Goal: Information Seeking & Learning: Learn about a topic

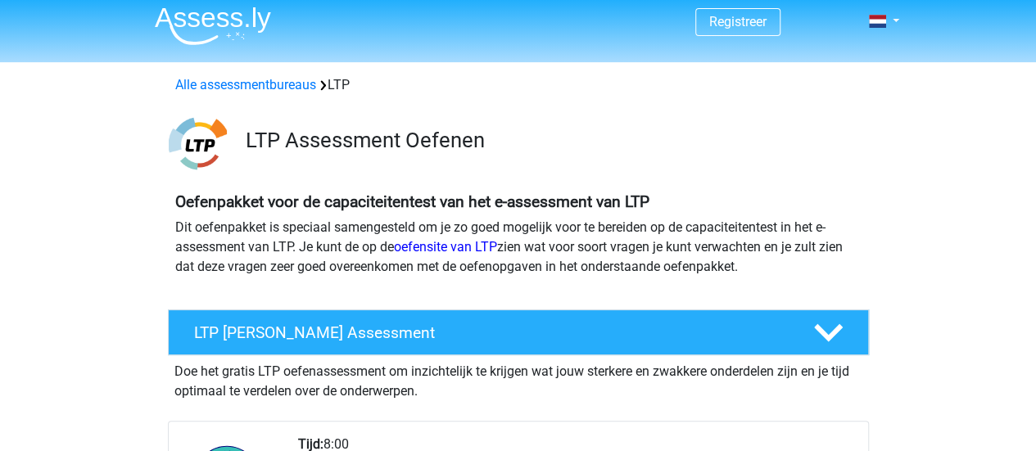
scroll to position [223, 0]
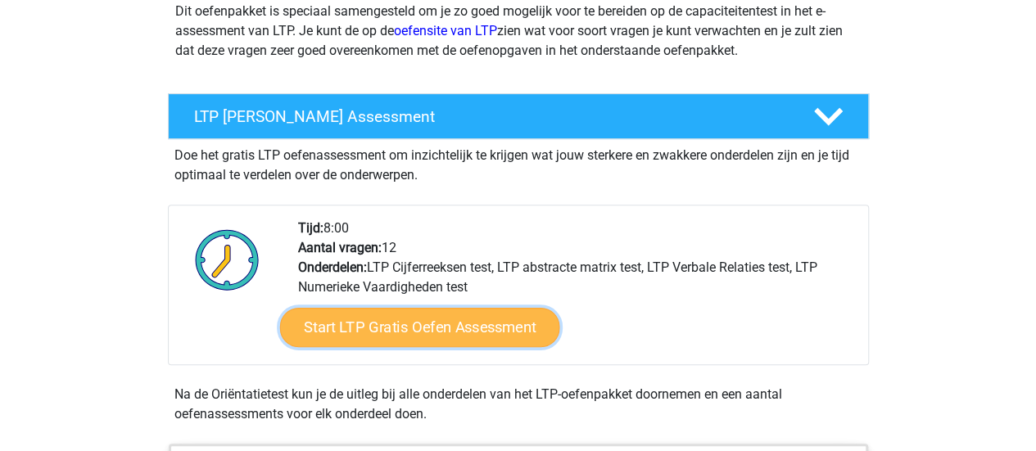
click at [407, 329] on link "Start LTP Gratis Oefen Assessment" at bounding box center [419, 327] width 280 height 39
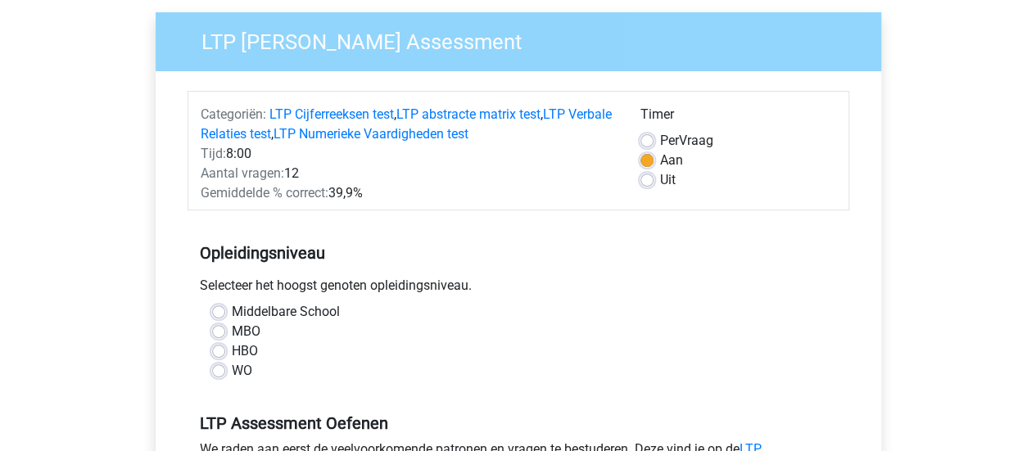
scroll to position [133, 0]
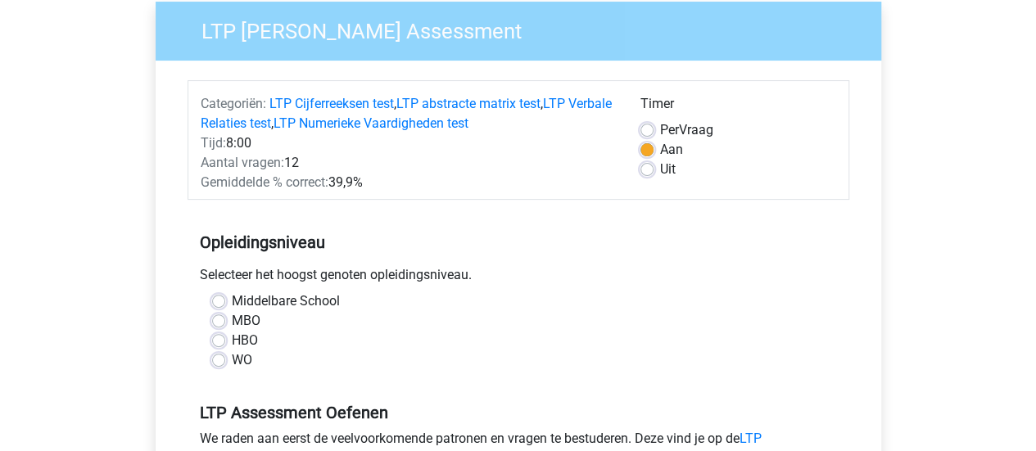
click at [232, 357] on label "WO" at bounding box center [242, 360] width 20 height 20
click at [217, 357] on input "WO" at bounding box center [218, 358] width 13 height 16
radio input "true"
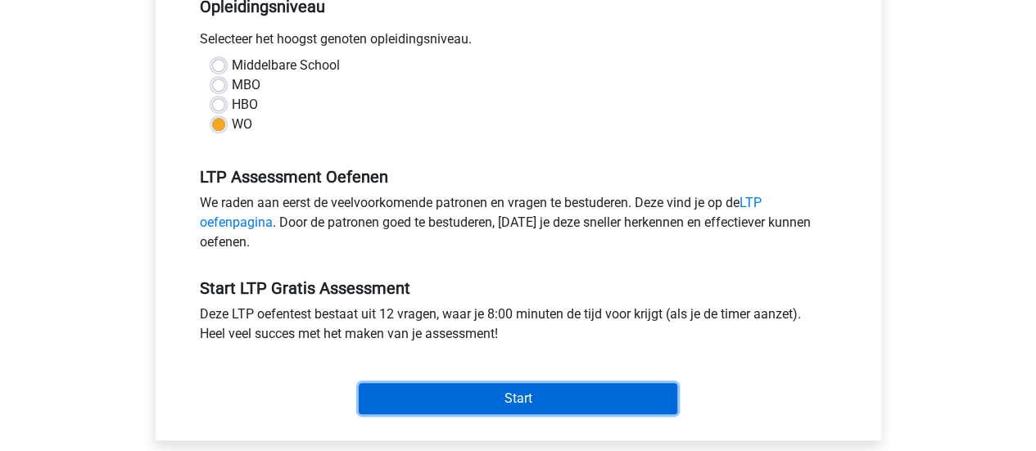
click at [450, 404] on input "Start" at bounding box center [518, 398] width 318 height 31
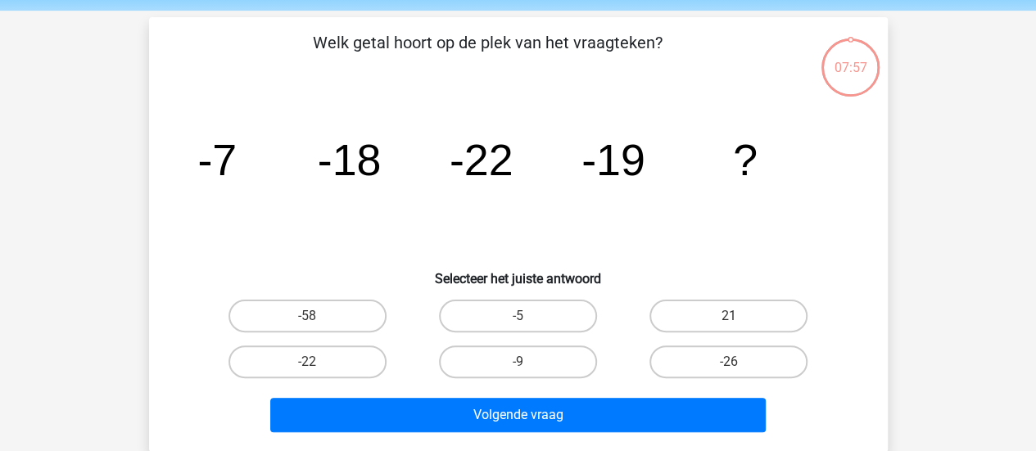
scroll to position [59, 0]
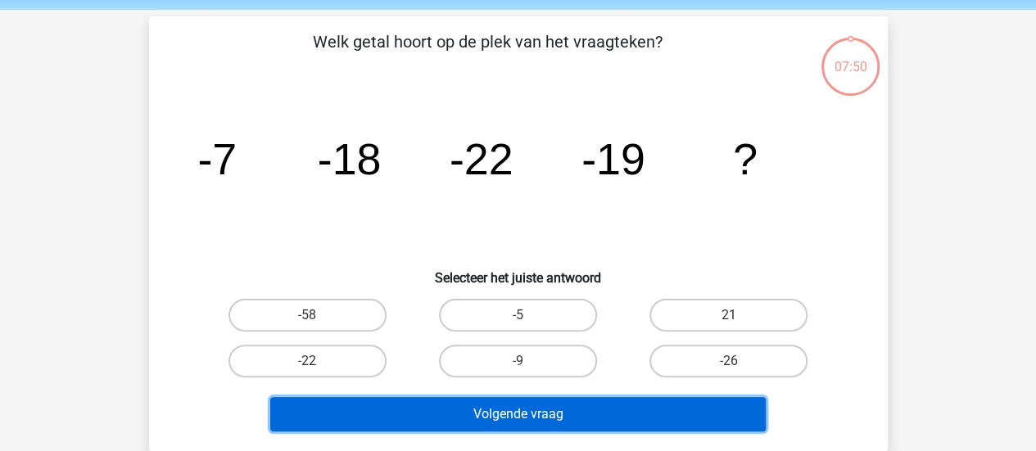
click at [594, 412] on button "Volgende vraag" at bounding box center [517, 414] width 495 height 34
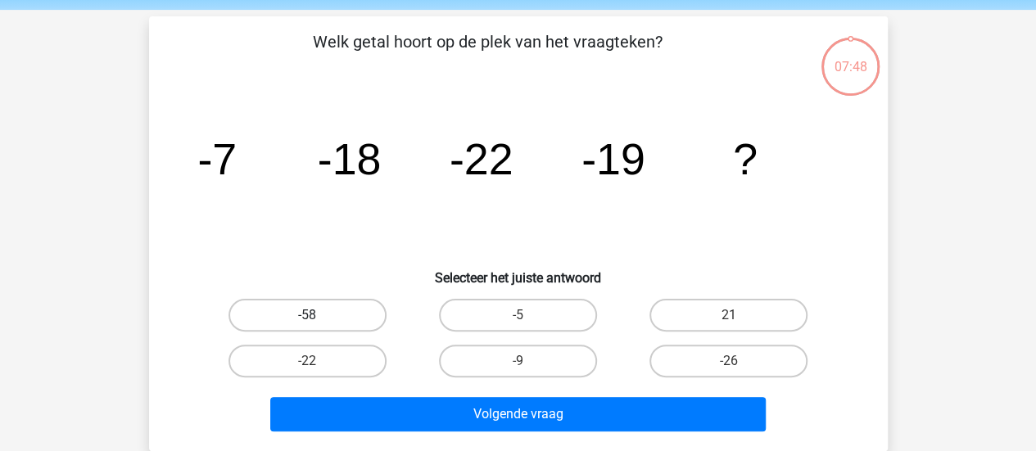
click at [363, 318] on label "-58" at bounding box center [307, 315] width 158 height 33
click at [318, 318] on input "-58" at bounding box center [312, 320] width 11 height 11
radio input "true"
click at [561, 433] on div "Volgende vraag" at bounding box center [518, 417] width 632 height 41
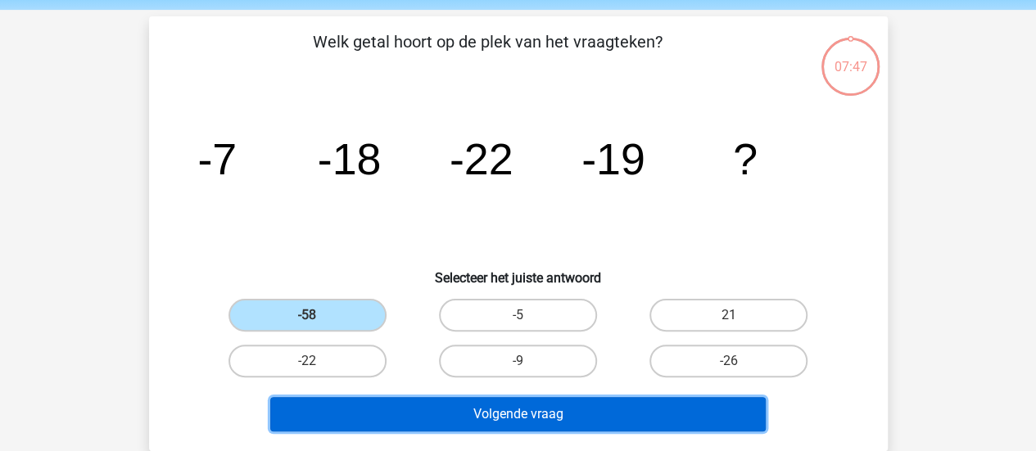
click at [625, 426] on button "Volgende vraag" at bounding box center [517, 414] width 495 height 34
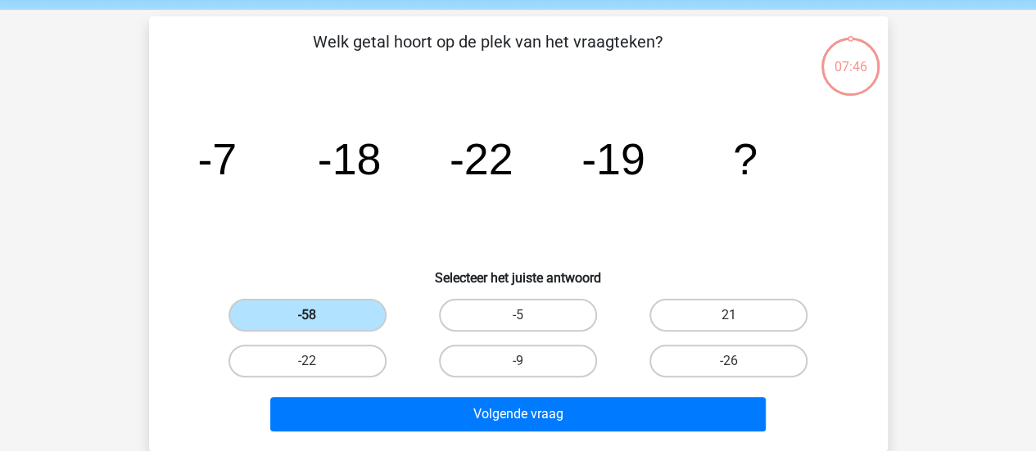
click at [354, 314] on label "-58" at bounding box center [307, 315] width 158 height 33
click at [318, 315] on input "-58" at bounding box center [312, 320] width 11 height 11
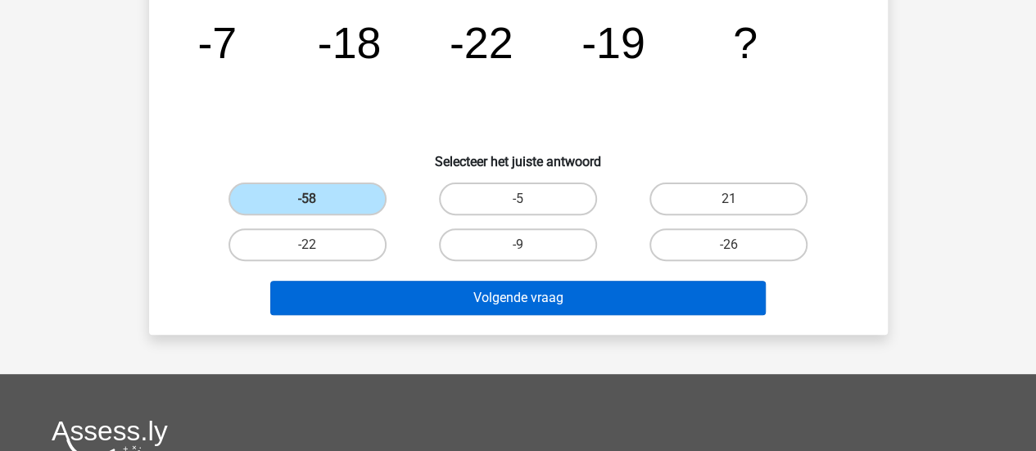
scroll to position [176, 0]
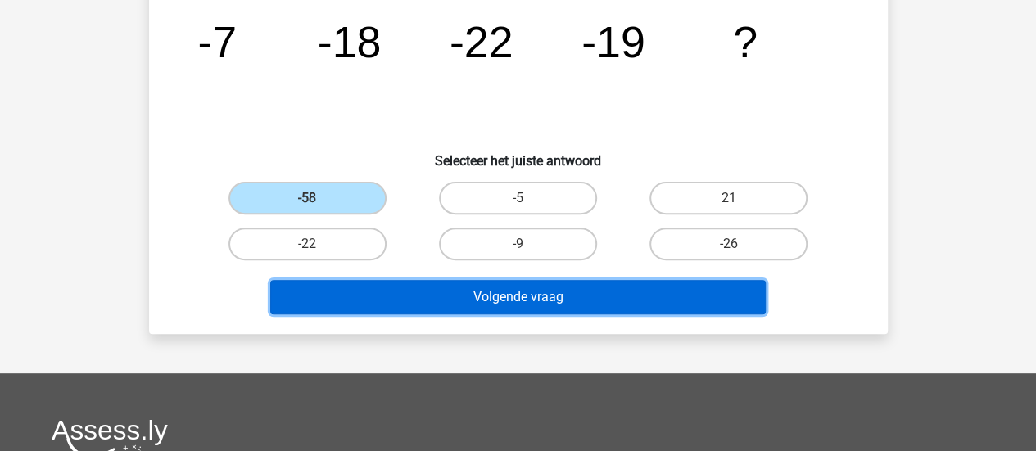
click at [529, 296] on button "Volgende vraag" at bounding box center [517, 297] width 495 height 34
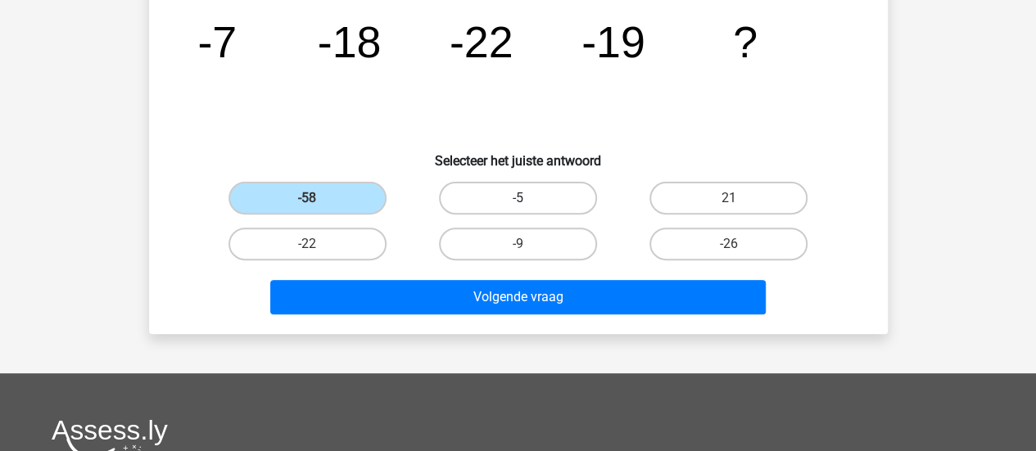
click at [542, 206] on label "-5" at bounding box center [518, 198] width 158 height 33
click at [528, 206] on input "-5" at bounding box center [522, 203] width 11 height 11
radio input "true"
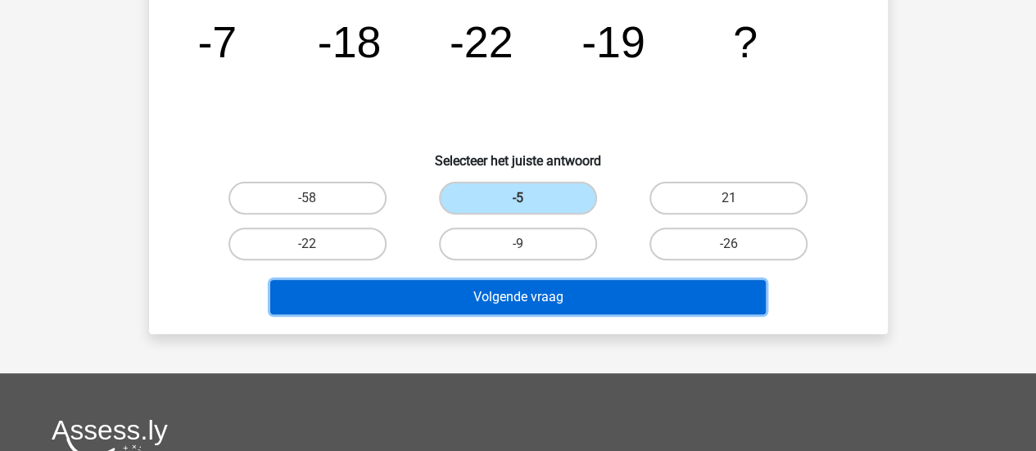
click at [616, 292] on button "Volgende vraag" at bounding box center [517, 297] width 495 height 34
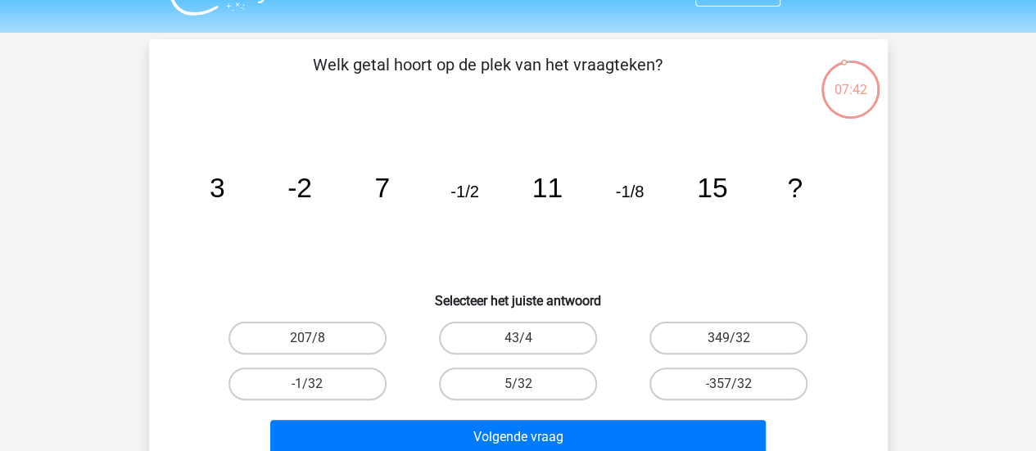
scroll to position [29, 0]
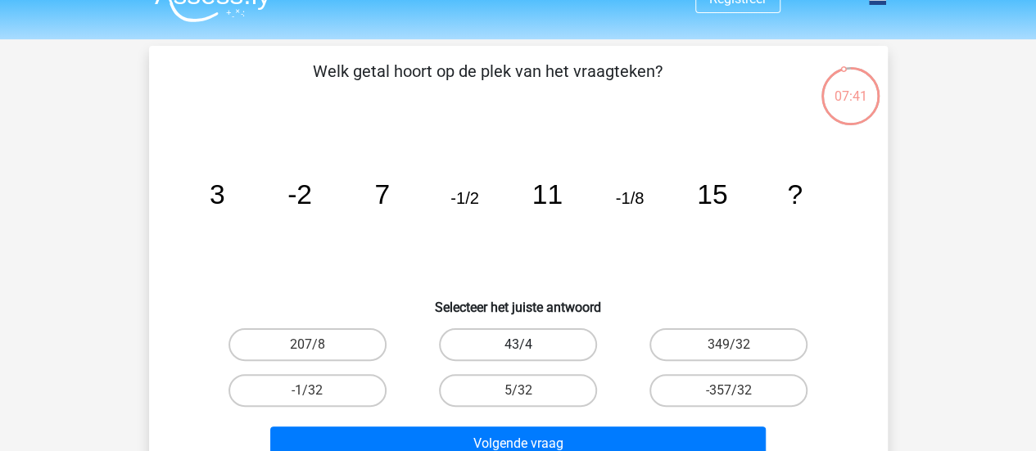
click at [532, 353] on label "43/4" at bounding box center [518, 344] width 158 height 33
click at [528, 353] on input "43/4" at bounding box center [522, 350] width 11 height 11
radio input "true"
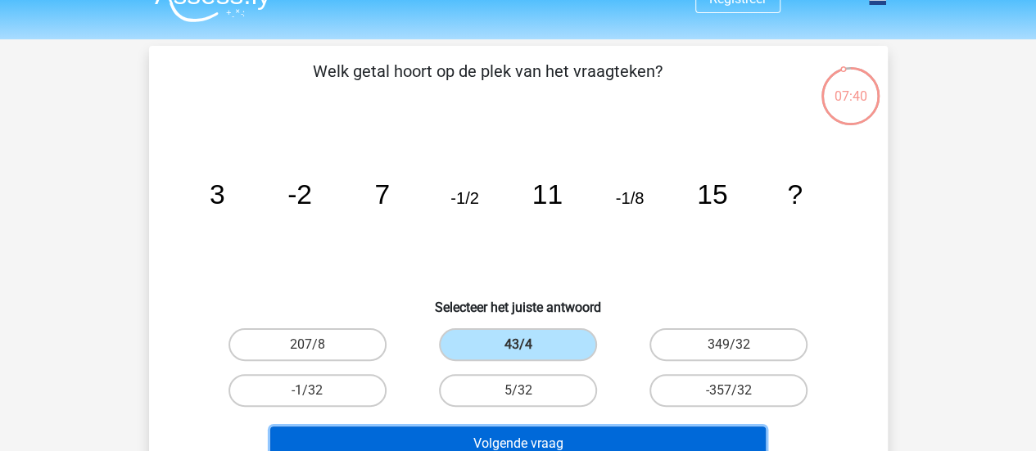
click at [591, 429] on button "Volgende vraag" at bounding box center [517, 443] width 495 height 34
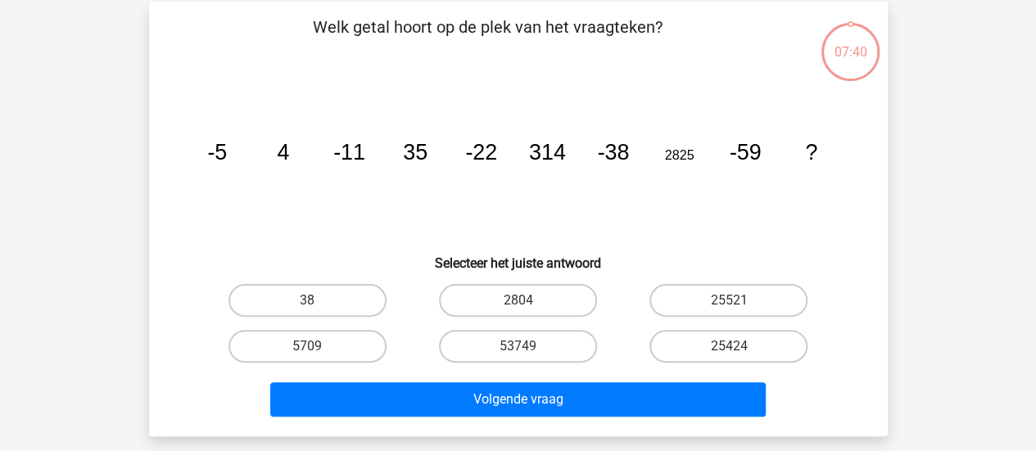
scroll to position [75, 0]
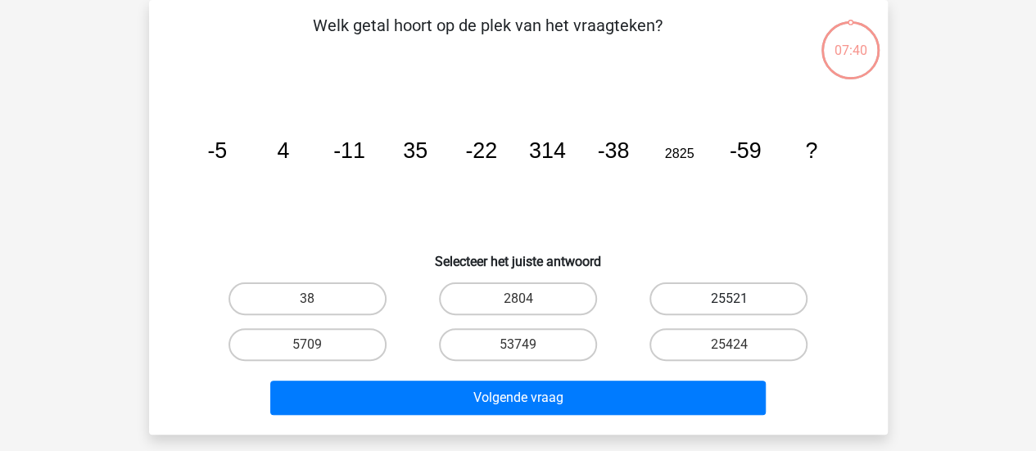
click at [697, 312] on label "25521" at bounding box center [728, 298] width 158 height 33
click at [729, 309] on input "25521" at bounding box center [734, 304] width 11 height 11
radio input "true"
click at [639, 367] on div "25424" at bounding box center [728, 345] width 210 height 46
click at [624, 379] on div "Volgende vraag" at bounding box center [518, 395] width 686 height 54
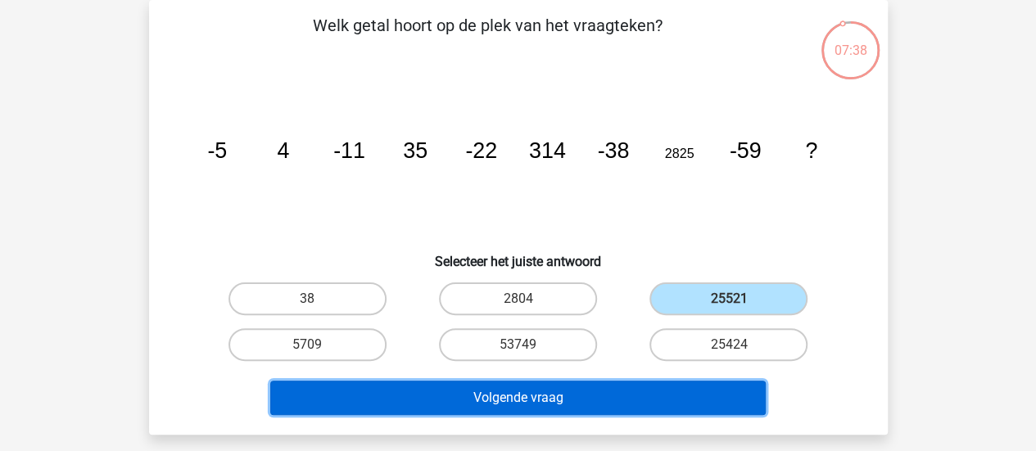
click at [601, 395] on button "Volgende vraag" at bounding box center [517, 398] width 495 height 34
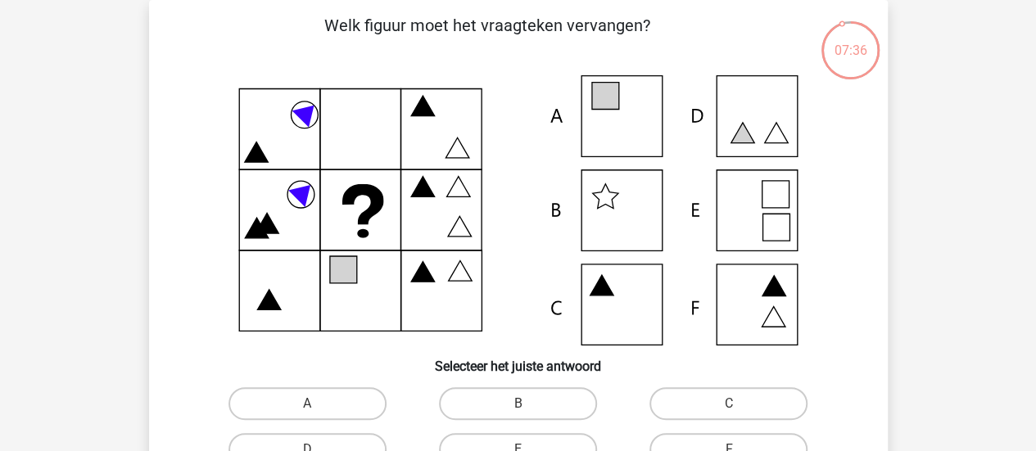
scroll to position [37, 0]
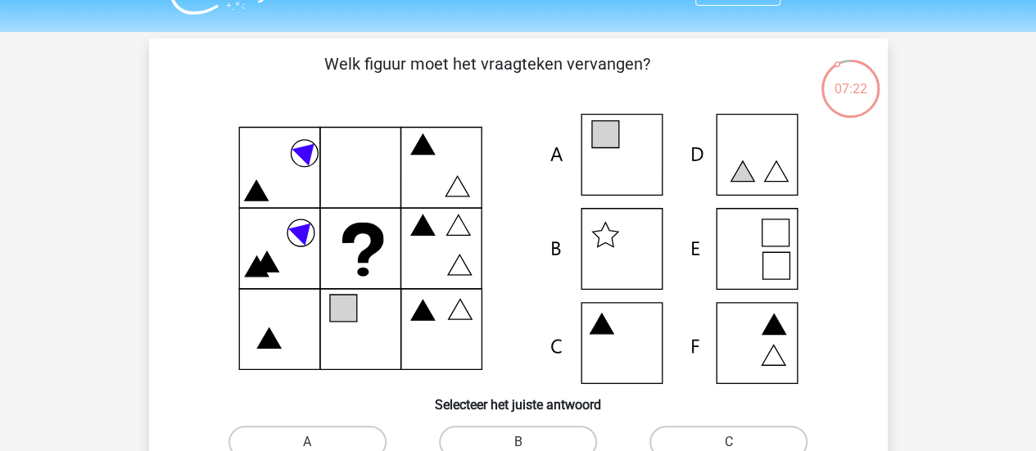
click at [743, 243] on icon at bounding box center [518, 249] width 660 height 270
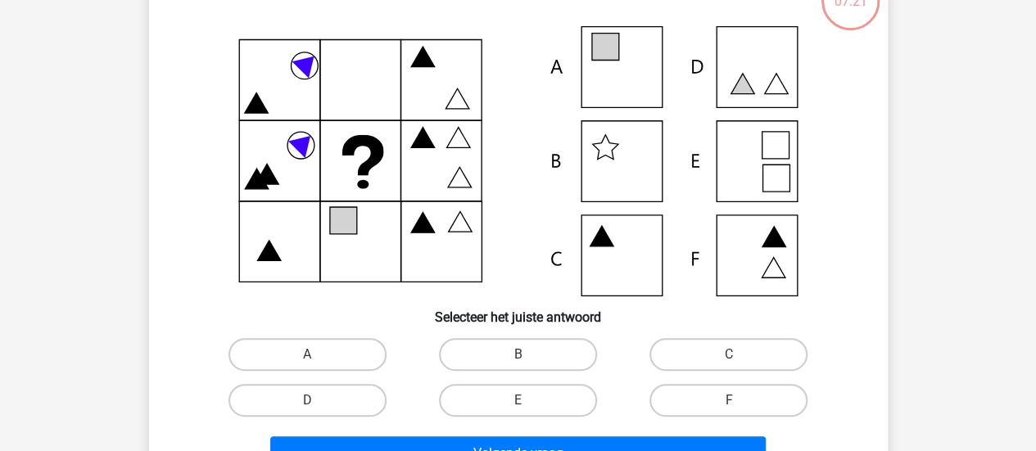
scroll to position [125, 0]
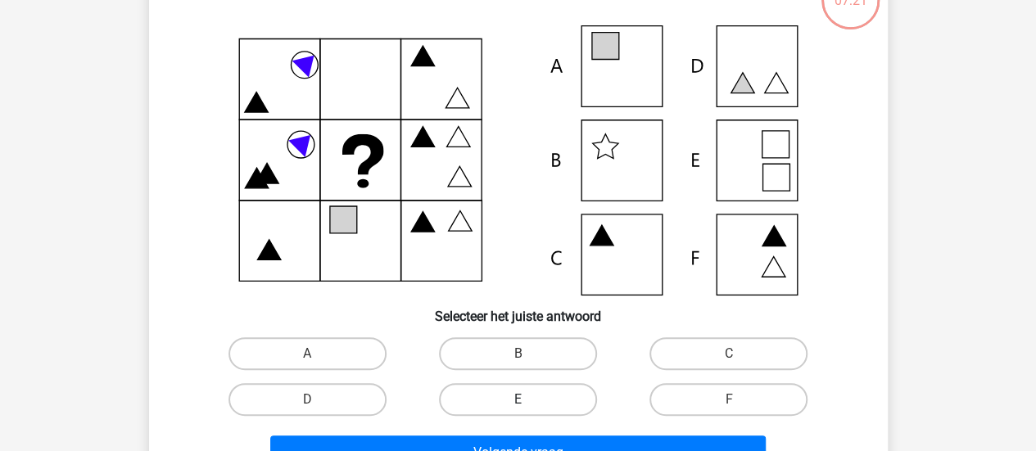
click at [474, 410] on label "E" at bounding box center [518, 399] width 158 height 33
click at [517, 410] on input "E" at bounding box center [522, 404] width 11 height 11
radio input "true"
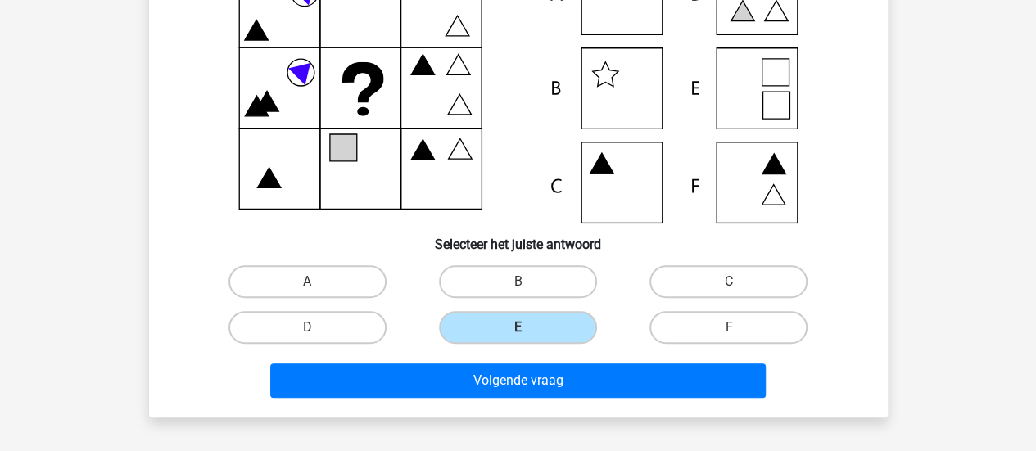
scroll to position [216, 0]
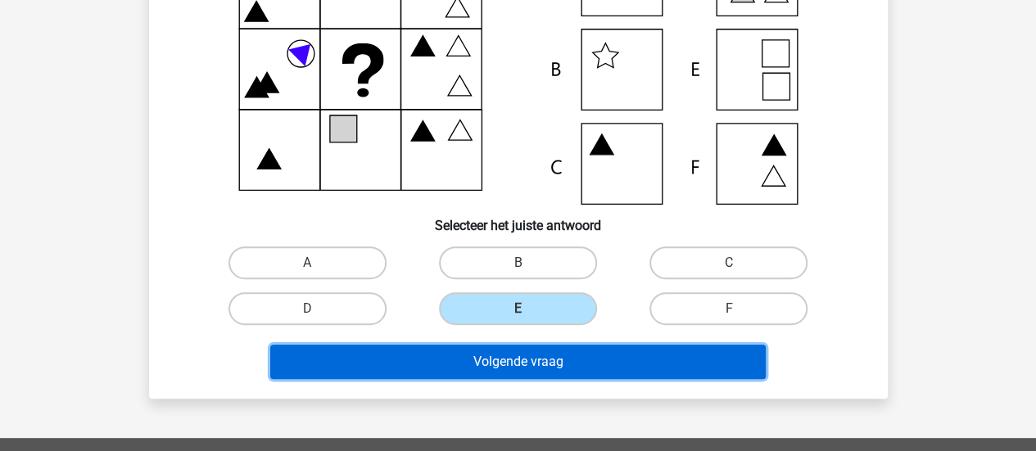
click at [570, 375] on button "Volgende vraag" at bounding box center [517, 362] width 495 height 34
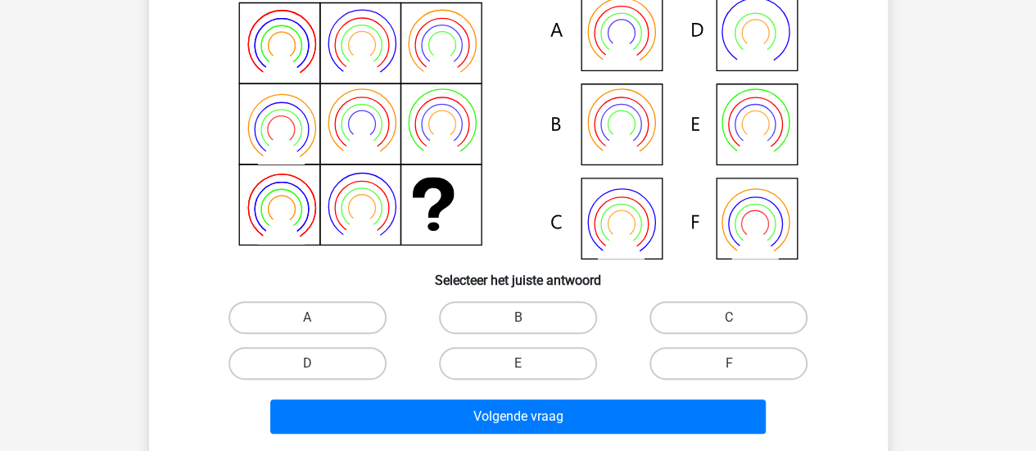
scroll to position [173, 0]
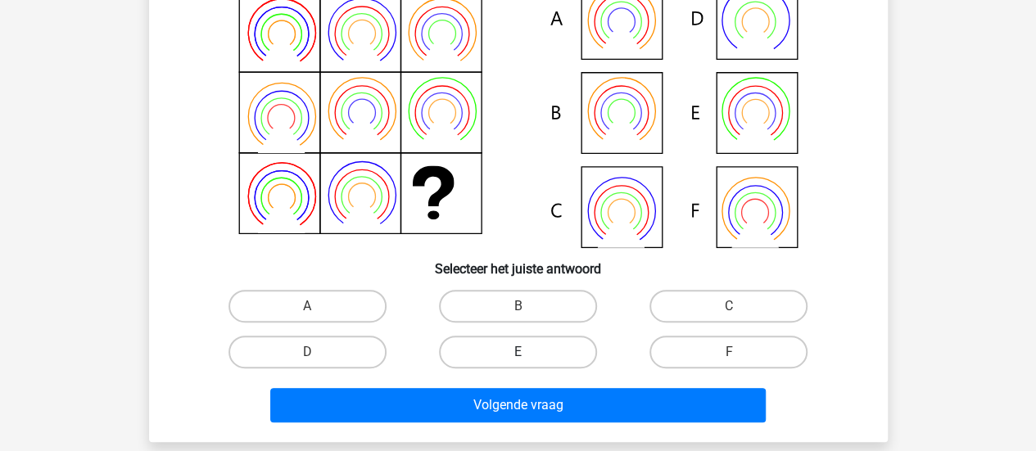
click at [521, 350] on label "E" at bounding box center [518, 352] width 158 height 33
click at [521, 352] on input "E" at bounding box center [522, 357] width 11 height 11
radio input "true"
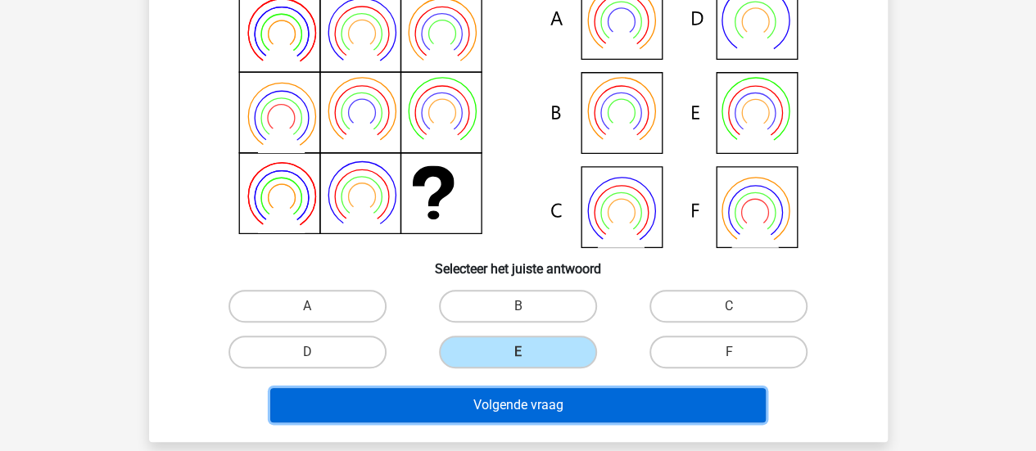
click at [640, 417] on button "Volgende vraag" at bounding box center [517, 405] width 495 height 34
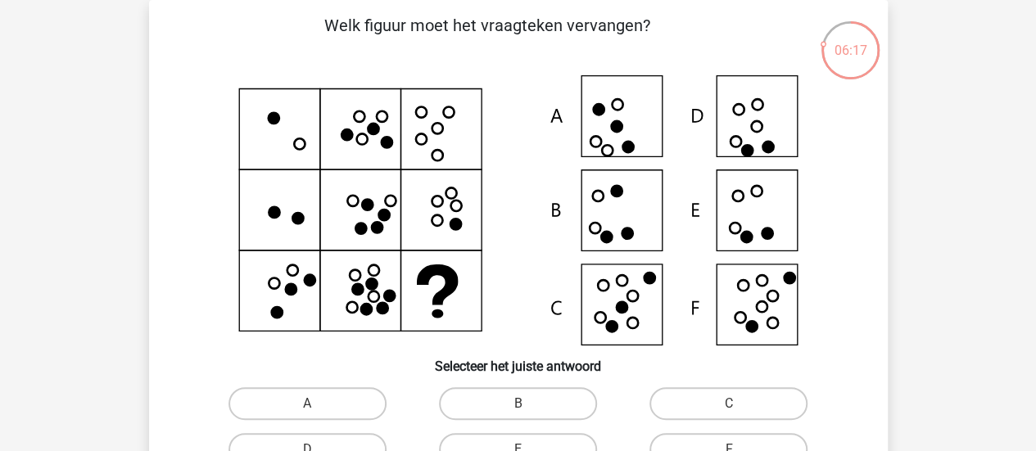
scroll to position [103, 0]
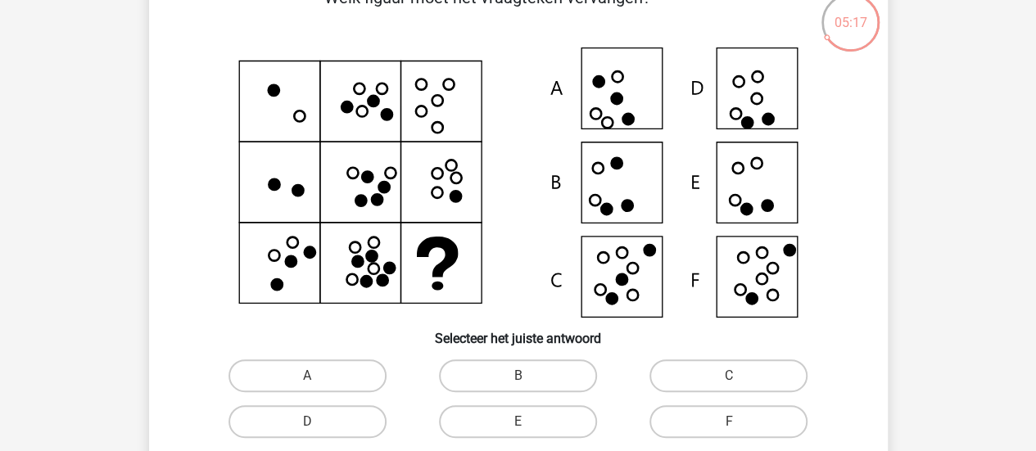
click at [771, 120] on icon at bounding box center [767, 119] width 11 height 11
click at [368, 418] on label "D" at bounding box center [307, 421] width 158 height 33
click at [318, 422] on input "D" at bounding box center [312, 427] width 11 height 11
radio input "true"
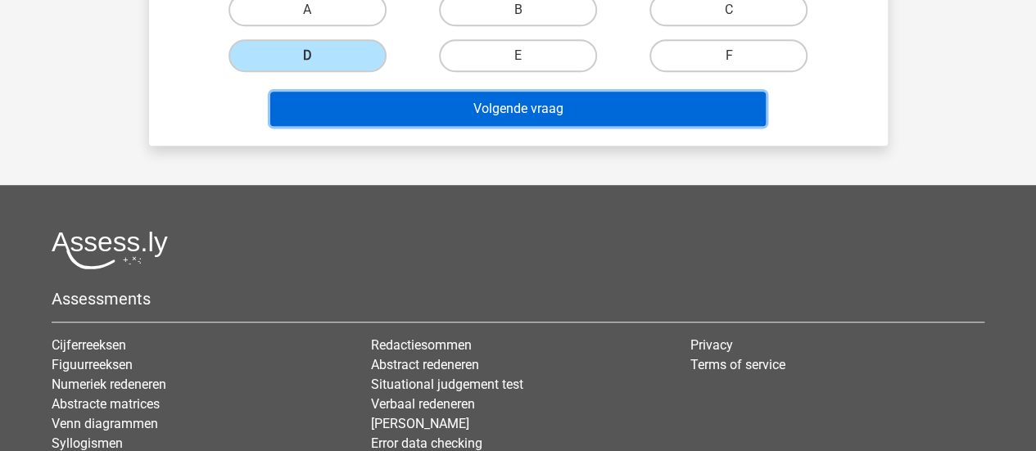
click at [664, 106] on button "Volgende vraag" at bounding box center [517, 109] width 495 height 34
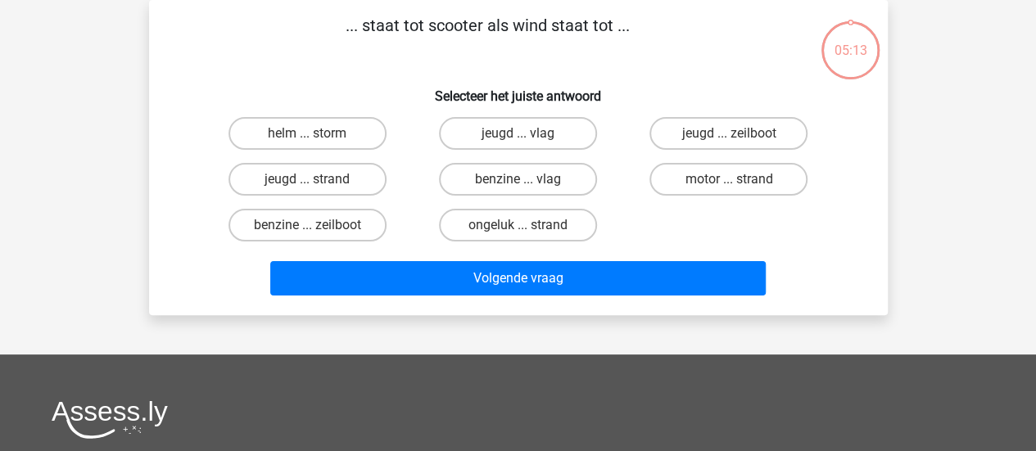
scroll to position [0, 0]
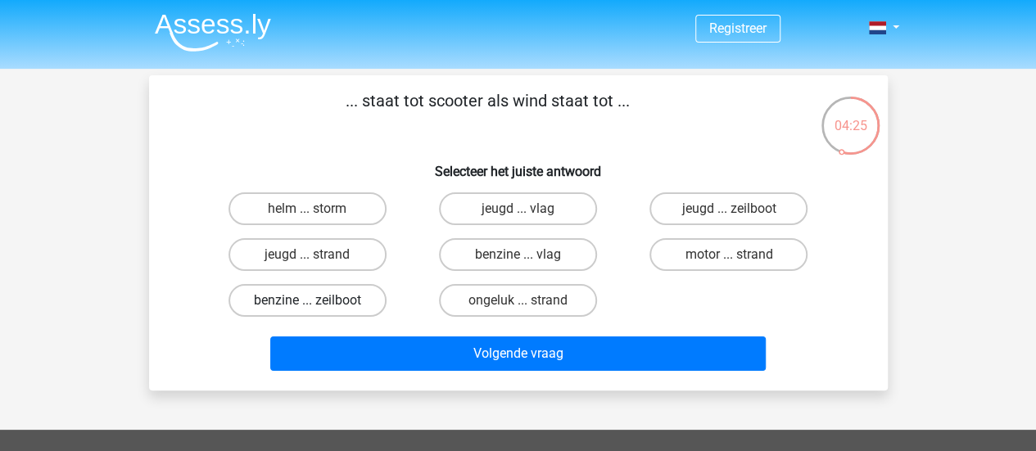
click at [327, 305] on label "benzine ... zeilboot" at bounding box center [307, 300] width 158 height 33
click at [318, 305] on input "benzine ... zeilboot" at bounding box center [312, 305] width 11 height 11
radio input "true"
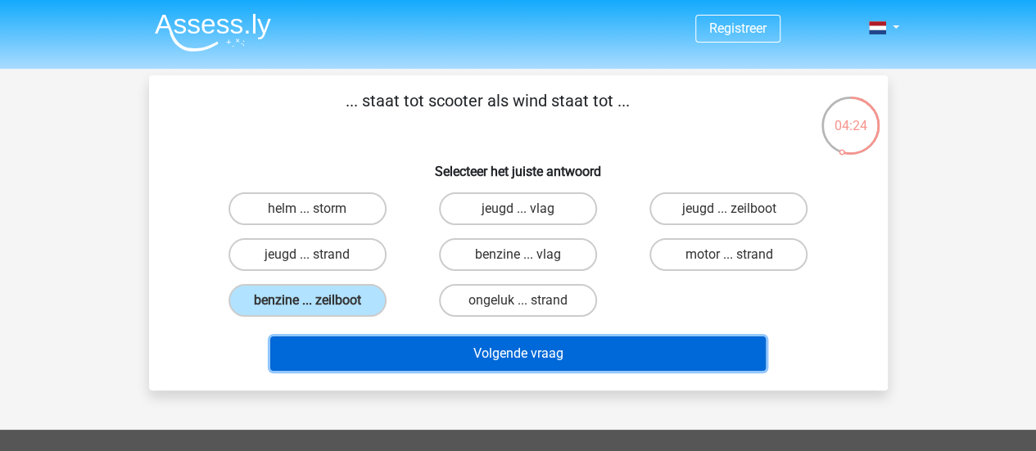
click at [596, 355] on button "Volgende vraag" at bounding box center [517, 353] width 495 height 34
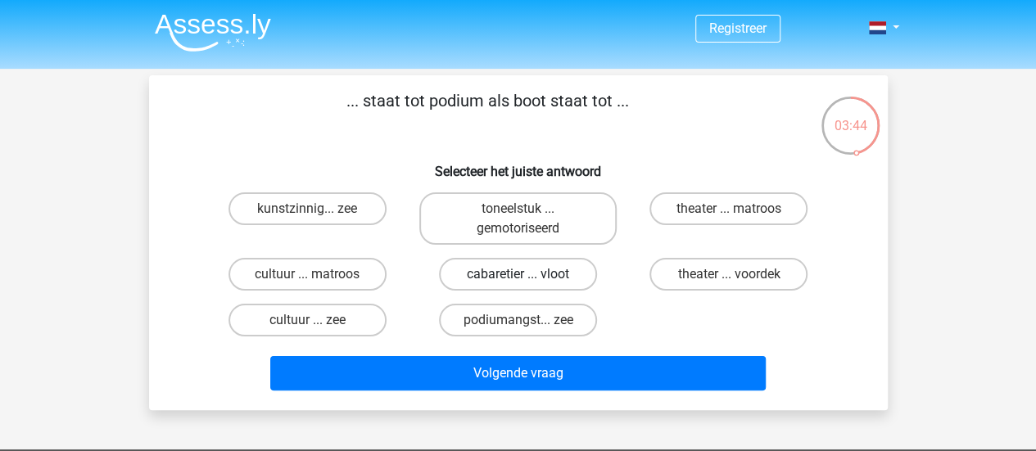
click at [539, 271] on label "cabaretier ... vloot" at bounding box center [518, 274] width 158 height 33
click at [528, 274] on input "cabaretier ... vloot" at bounding box center [522, 279] width 11 height 11
radio input "true"
click at [714, 266] on label "theater ... voordek" at bounding box center [728, 274] width 158 height 33
click at [729, 274] on input "theater ... voordek" at bounding box center [734, 279] width 11 height 11
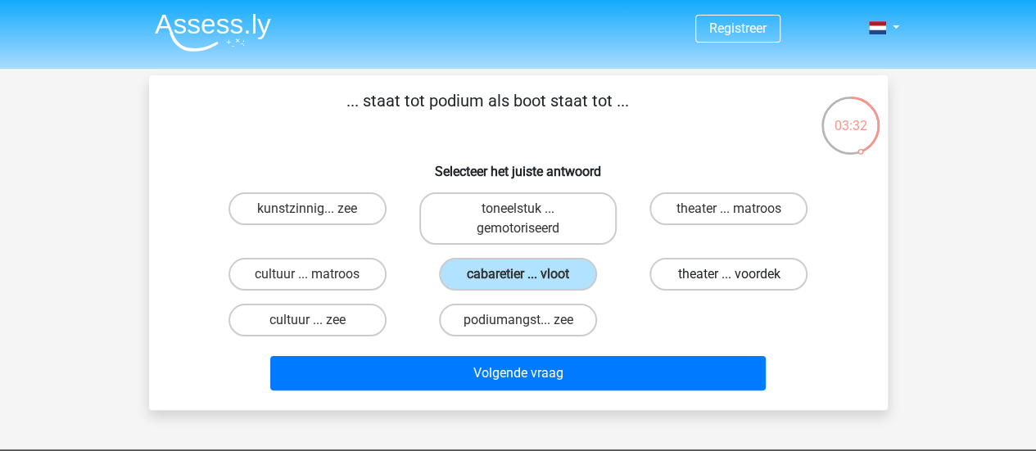
radio input "true"
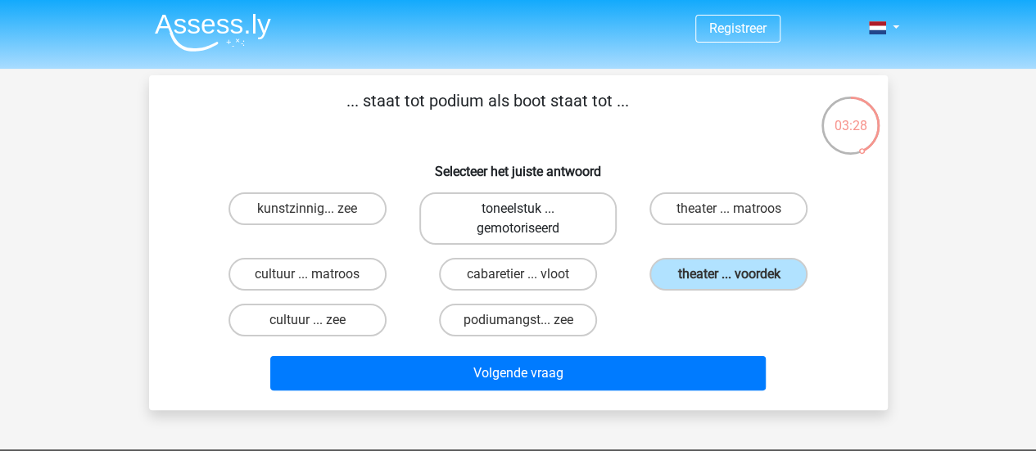
click at [517, 225] on label "toneelstuk ... gemotoriseerd" at bounding box center [517, 218] width 197 height 52
click at [517, 219] on input "toneelstuk ... gemotoriseerd" at bounding box center [522, 214] width 11 height 11
radio input "true"
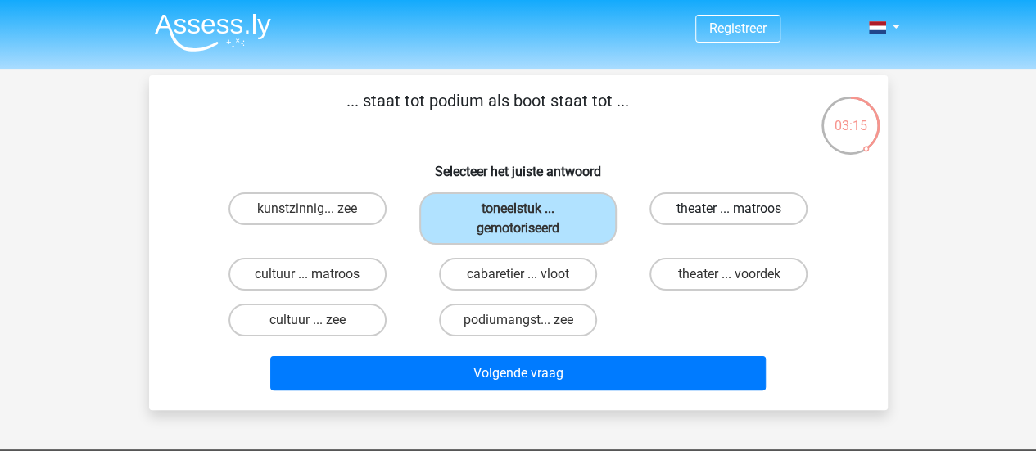
click at [700, 208] on label "theater ... matroos" at bounding box center [728, 208] width 158 height 33
click at [729, 209] on input "theater ... matroos" at bounding box center [734, 214] width 11 height 11
radio input "true"
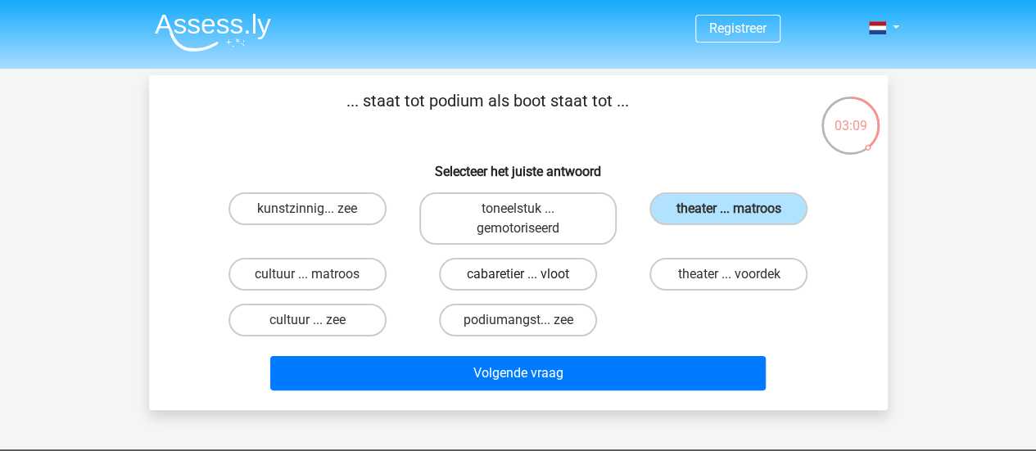
click at [535, 286] on label "cabaretier ... vloot" at bounding box center [518, 274] width 158 height 33
click at [528, 285] on input "cabaretier ... vloot" at bounding box center [522, 279] width 11 height 11
radio input "true"
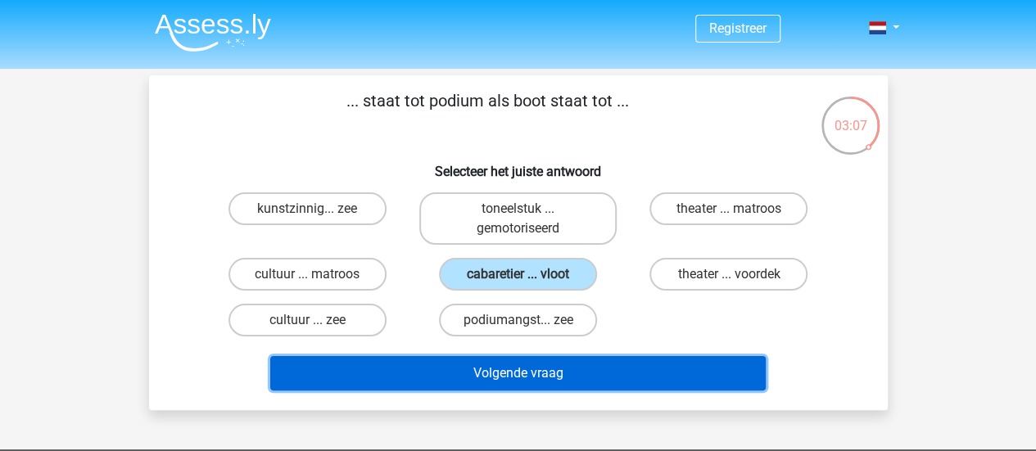
click at [597, 374] on button "Volgende vraag" at bounding box center [517, 373] width 495 height 34
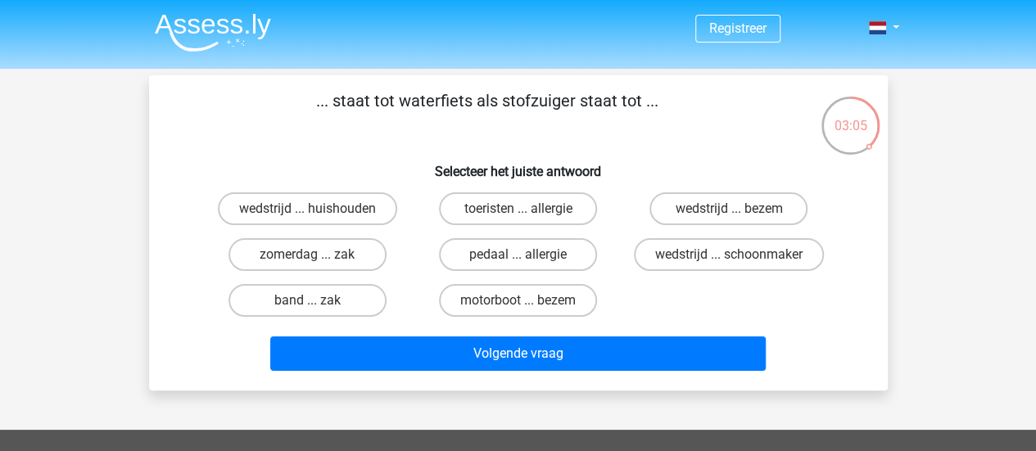
scroll to position [2, 0]
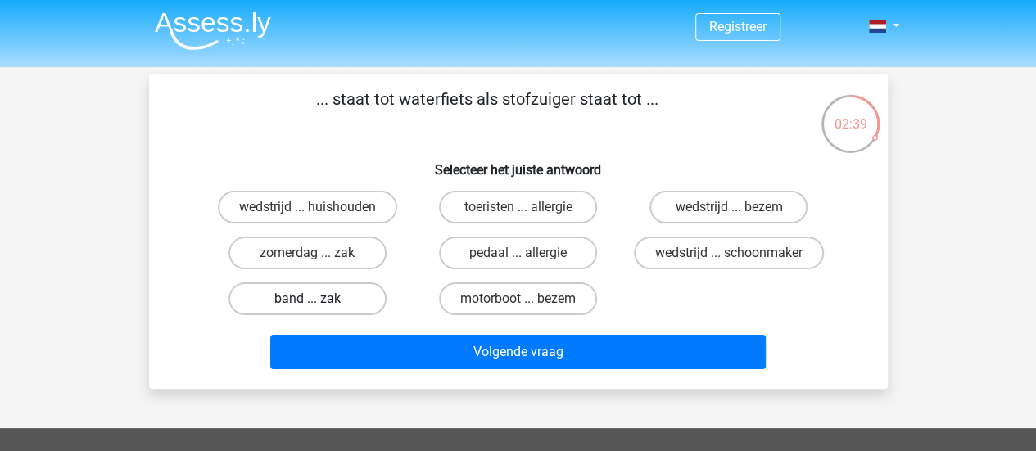
click at [339, 300] on label "band ... zak" at bounding box center [307, 298] width 158 height 33
click at [318, 300] on input "band ... zak" at bounding box center [312, 304] width 11 height 11
radio input "true"
click at [542, 307] on label "motorboot ... bezem" at bounding box center [518, 298] width 158 height 33
click at [528, 307] on input "motorboot ... bezem" at bounding box center [522, 304] width 11 height 11
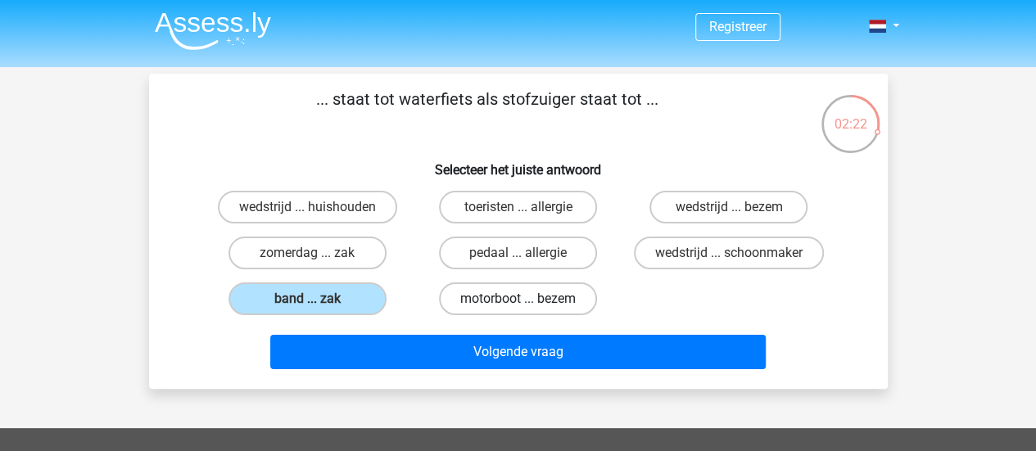
radio input "true"
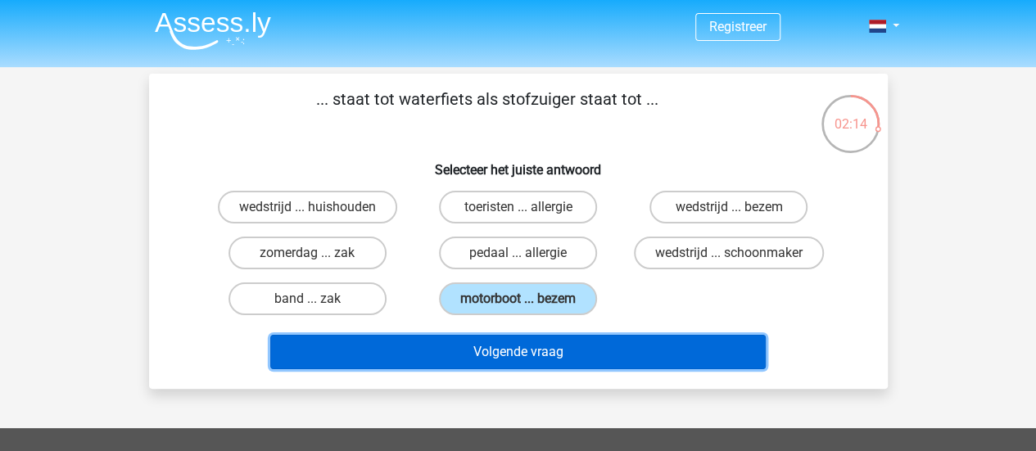
click at [655, 341] on button "Volgende vraag" at bounding box center [517, 352] width 495 height 34
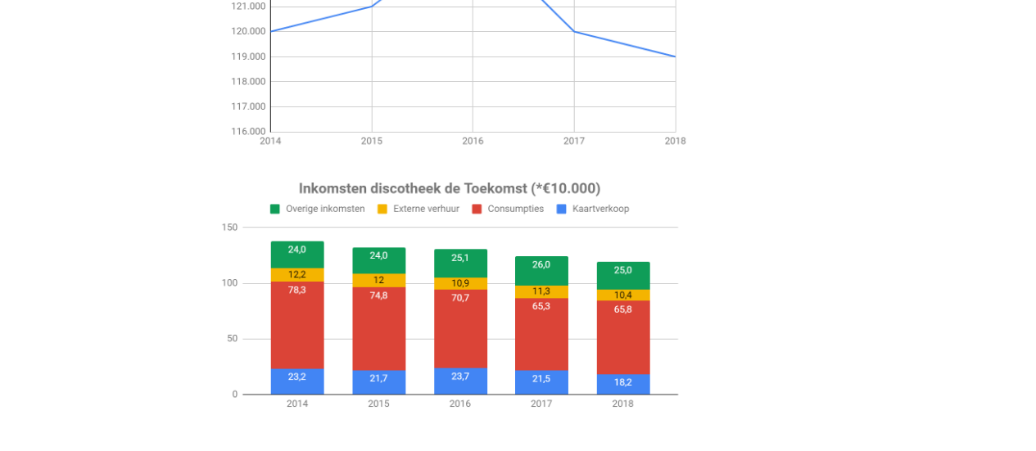
scroll to position [69, 0]
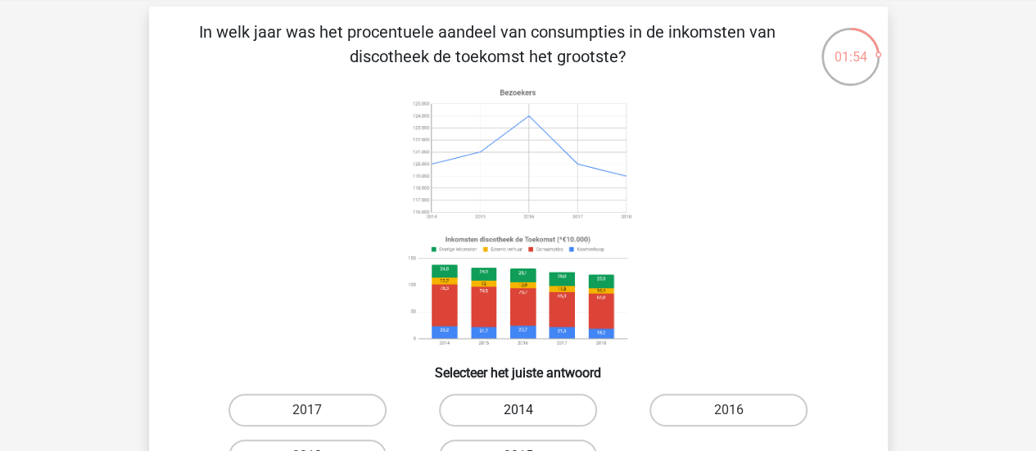
click at [537, 405] on label "2014" at bounding box center [518, 410] width 158 height 33
click at [528, 410] on input "2014" at bounding box center [522, 415] width 11 height 11
radio input "true"
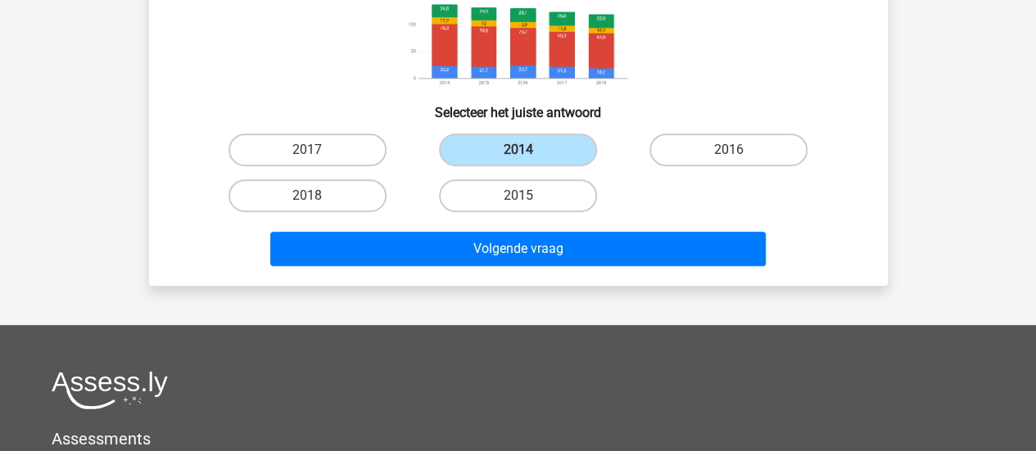
scroll to position [330, 0]
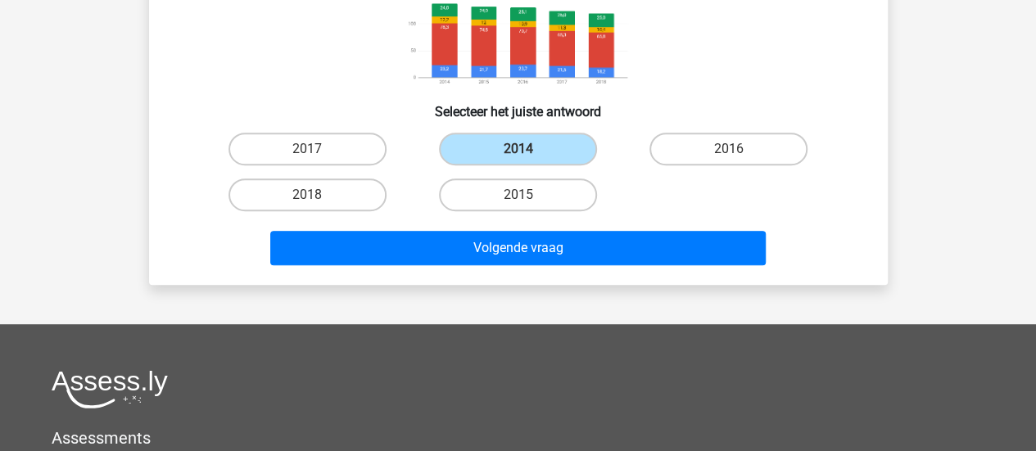
click at [613, 230] on div "Volgende vraag" at bounding box center [518, 245] width 686 height 54
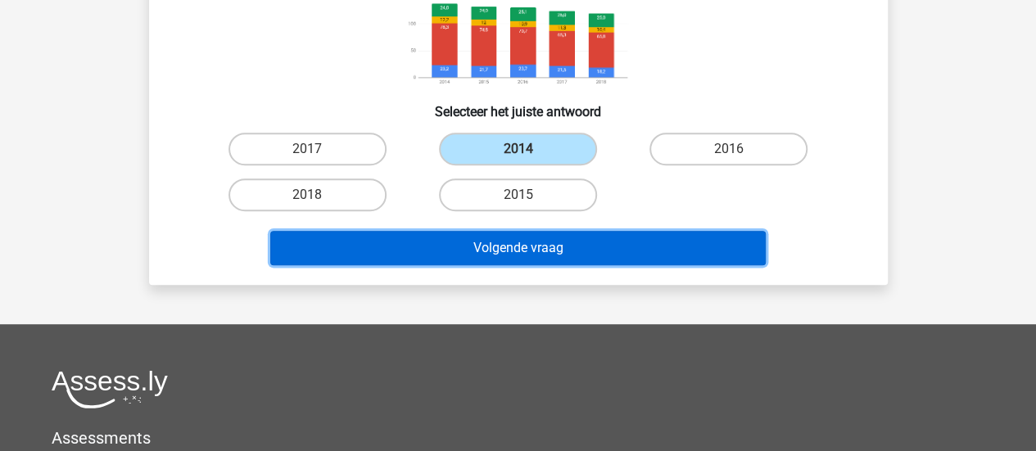
click at [676, 249] on button "Volgende vraag" at bounding box center [517, 248] width 495 height 34
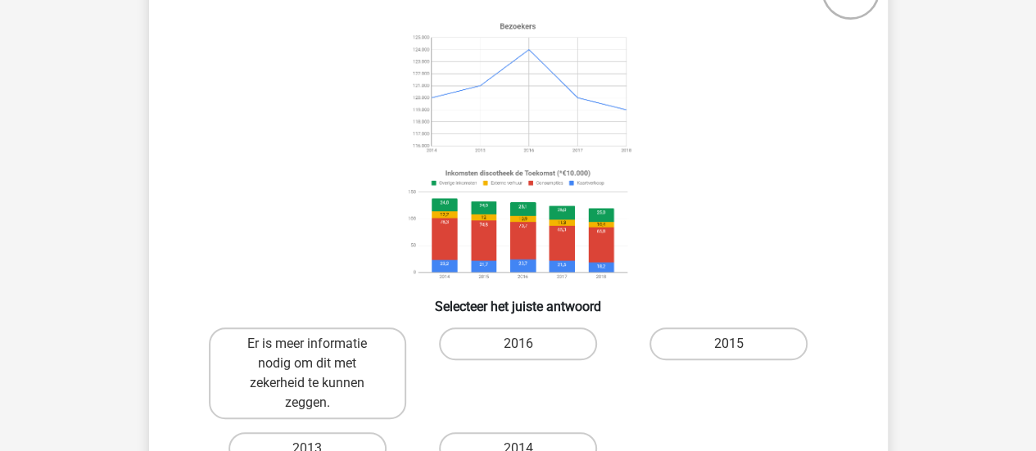
scroll to position [141, 0]
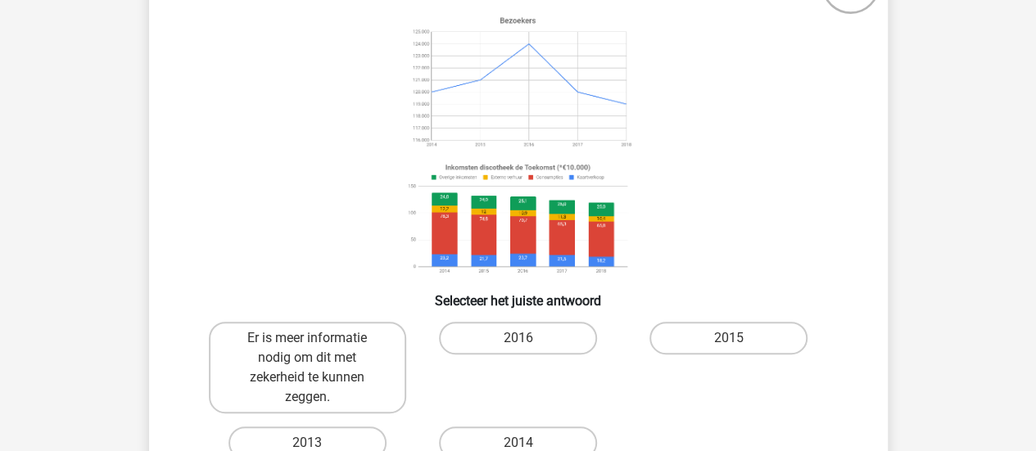
click at [522, 346] on input "2016" at bounding box center [522, 343] width 11 height 11
radio input "true"
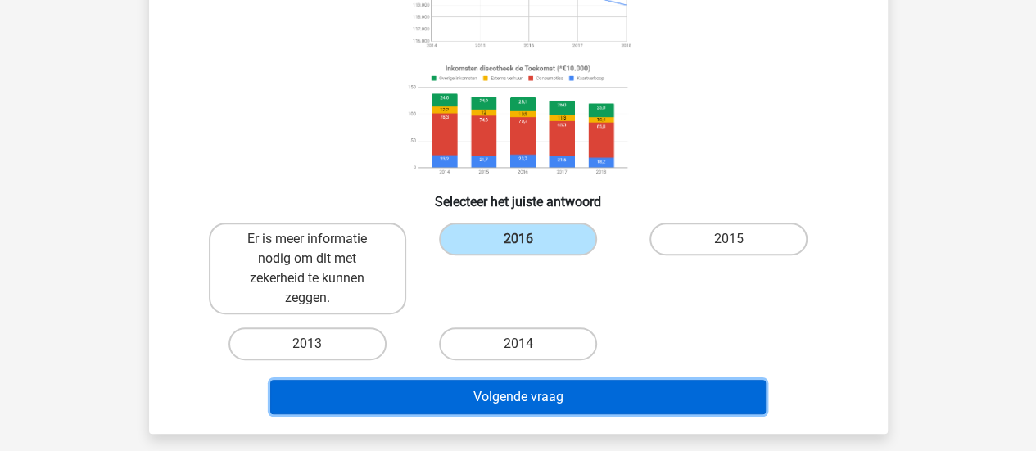
click at [598, 395] on button "Volgende vraag" at bounding box center [517, 397] width 495 height 34
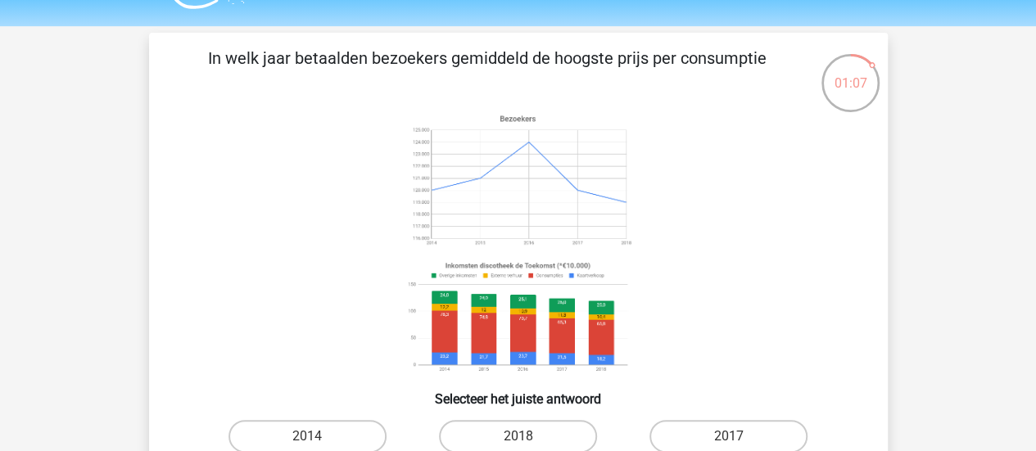
scroll to position [287, 0]
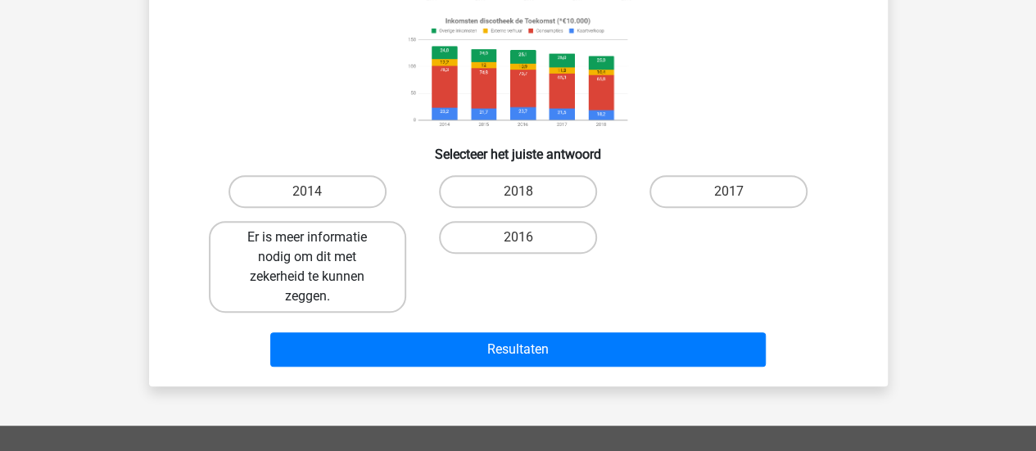
click at [259, 296] on label "Er is meer informatie nodig om dit met zekerheid te kunnen zeggen." at bounding box center [307, 267] width 197 height 92
click at [307, 248] on input "Er is meer informatie nodig om dit met zekerheid te kunnen zeggen." at bounding box center [312, 242] width 11 height 11
radio input "true"
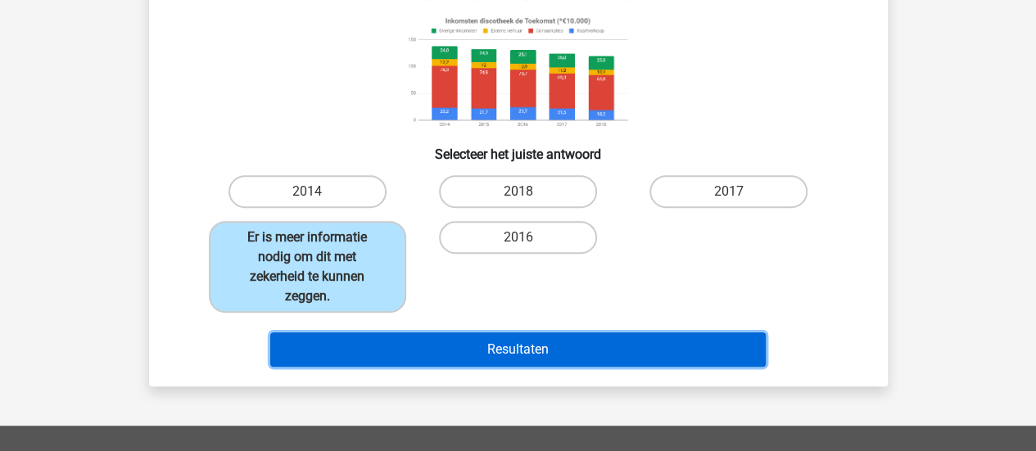
click at [588, 363] on button "Resultaten" at bounding box center [517, 349] width 495 height 34
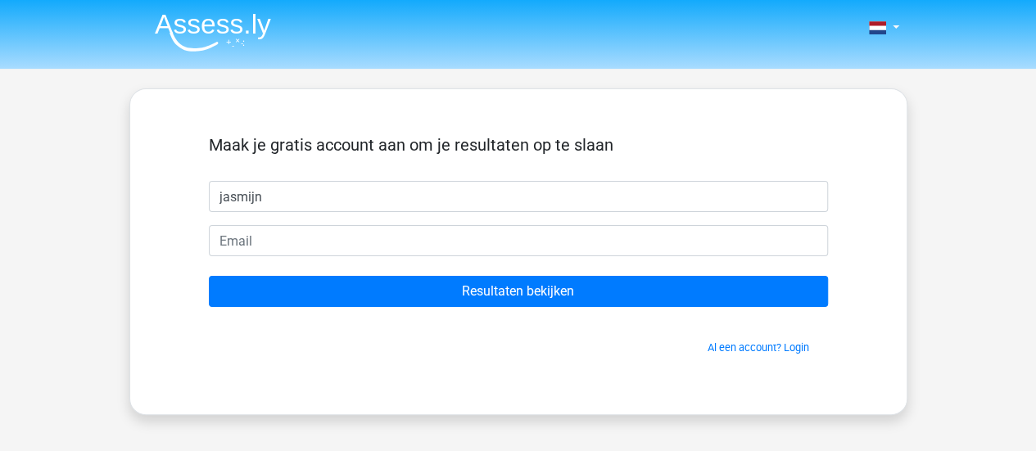
type input "jasmijn"
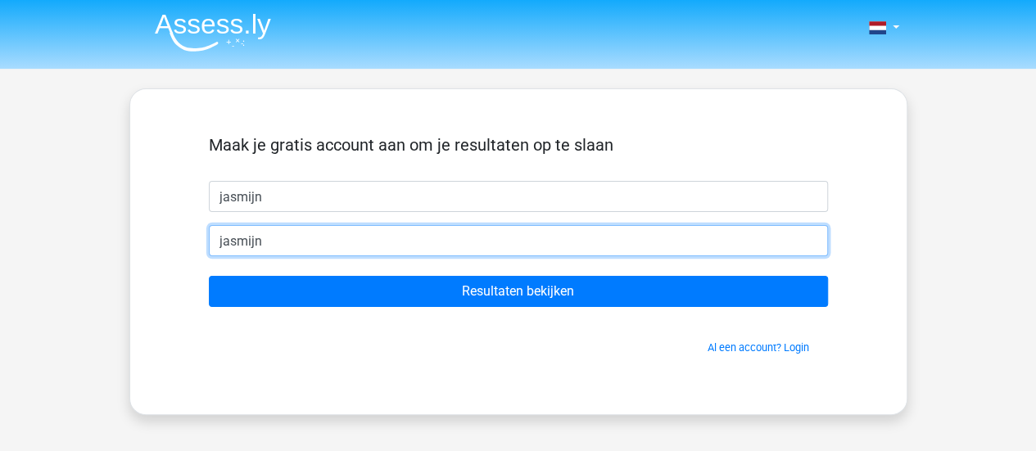
type input "jasmijn.degraaff@greenchoice.nl"
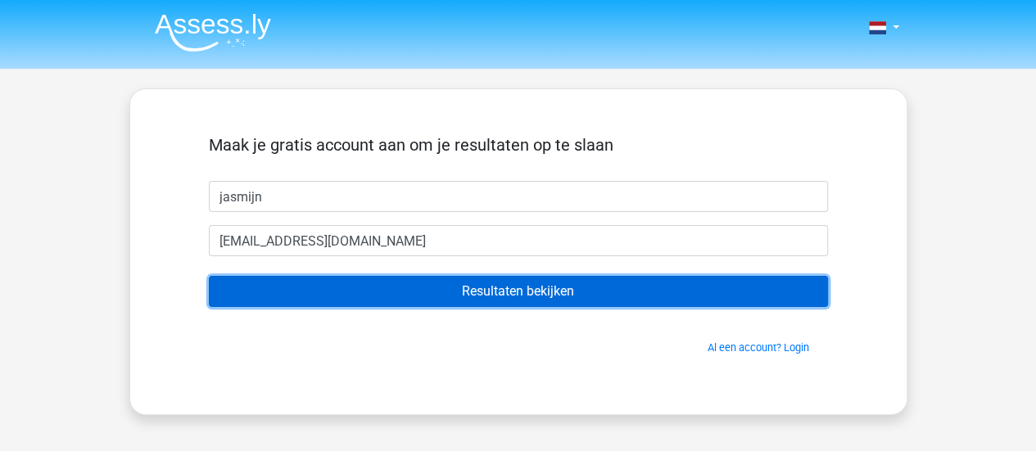
click at [513, 301] on input "Resultaten bekijken" at bounding box center [518, 291] width 619 height 31
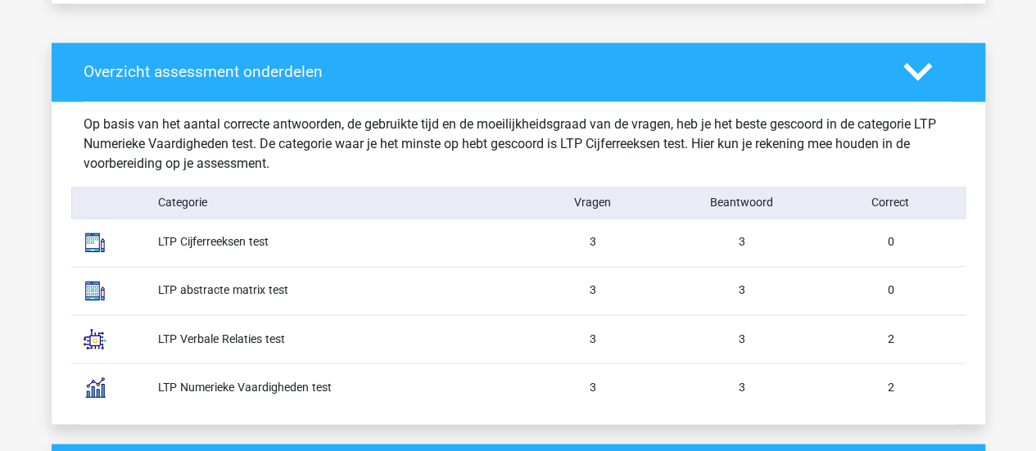
scroll to position [1295, 0]
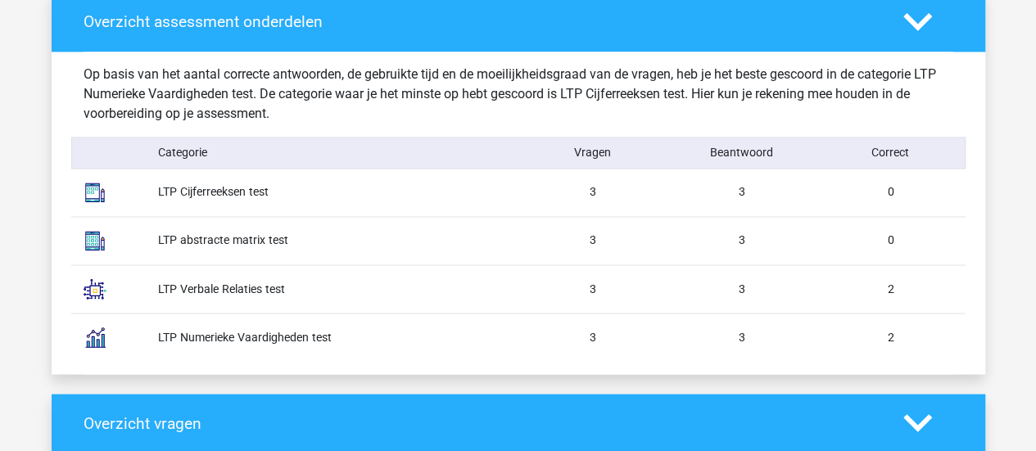
drag, startPoint x: 914, startPoint y: 239, endPoint x: 694, endPoint y: 237, distance: 219.4
click at [694, 237] on div "LTP abstracte matrix test 3 3 0" at bounding box center [518, 240] width 894 height 48
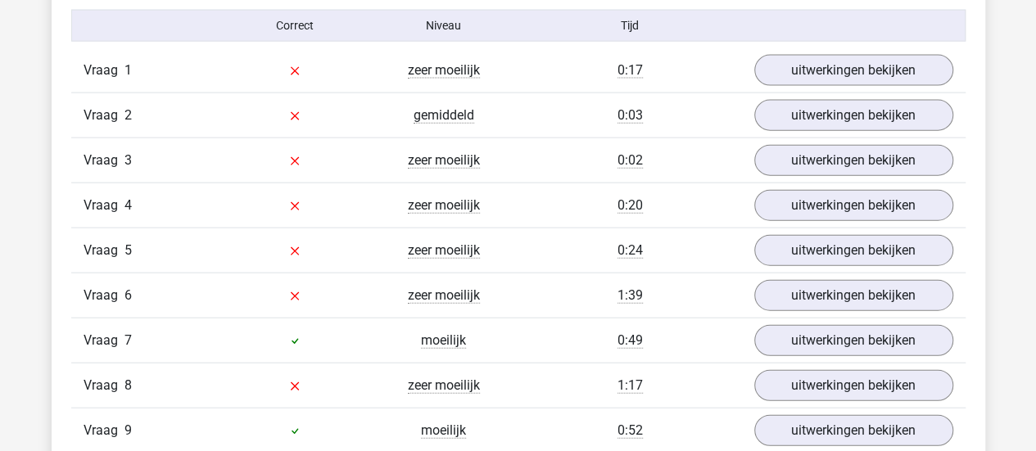
scroll to position [1824, 0]
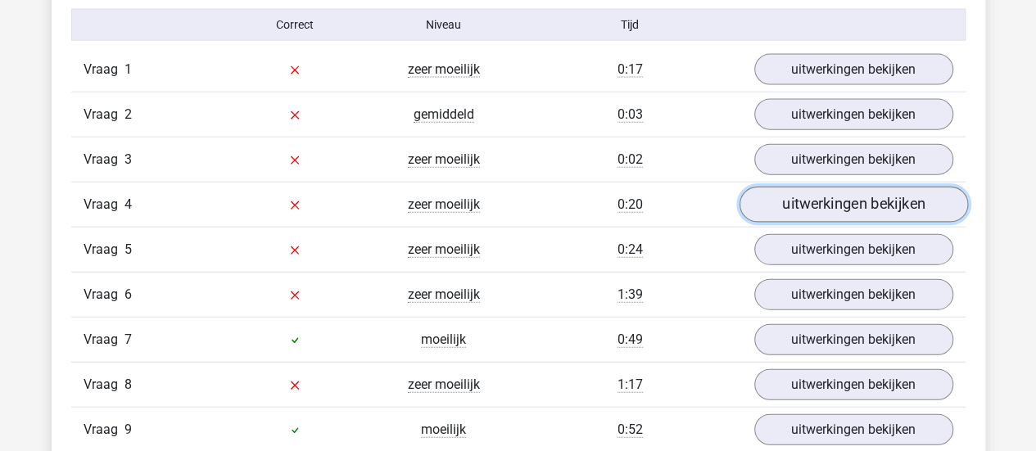
click at [824, 205] on link "uitwerkingen bekijken" at bounding box center [852, 205] width 228 height 36
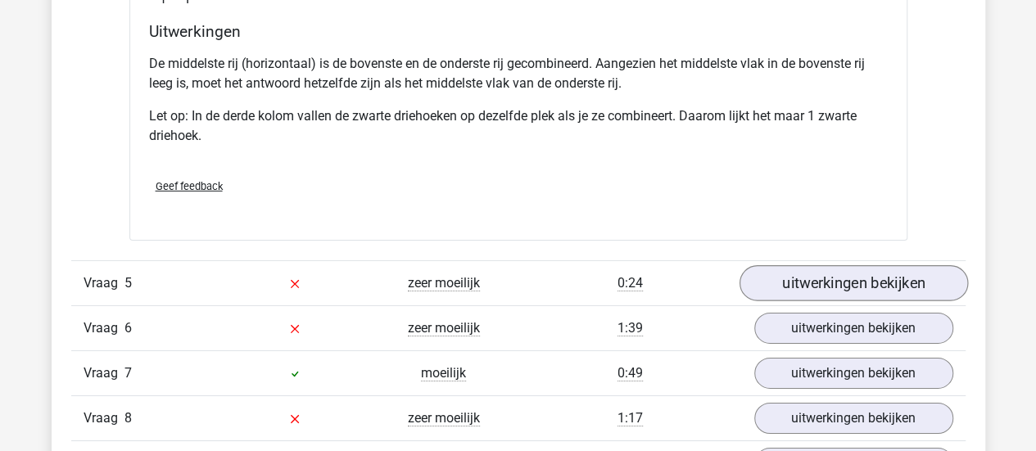
scroll to position [2502, 0]
click at [861, 274] on link "uitwerkingen bekijken" at bounding box center [852, 285] width 228 height 36
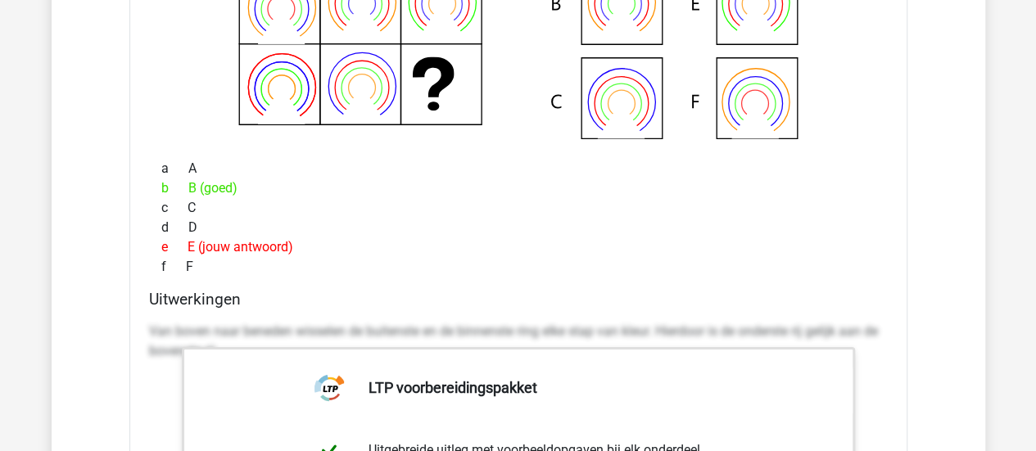
scroll to position [2991, 0]
click at [438, 328] on p "Van boven naar beneden wisselen de buitenste en de binnenste ring elke stap van…" at bounding box center [518, 342] width 738 height 39
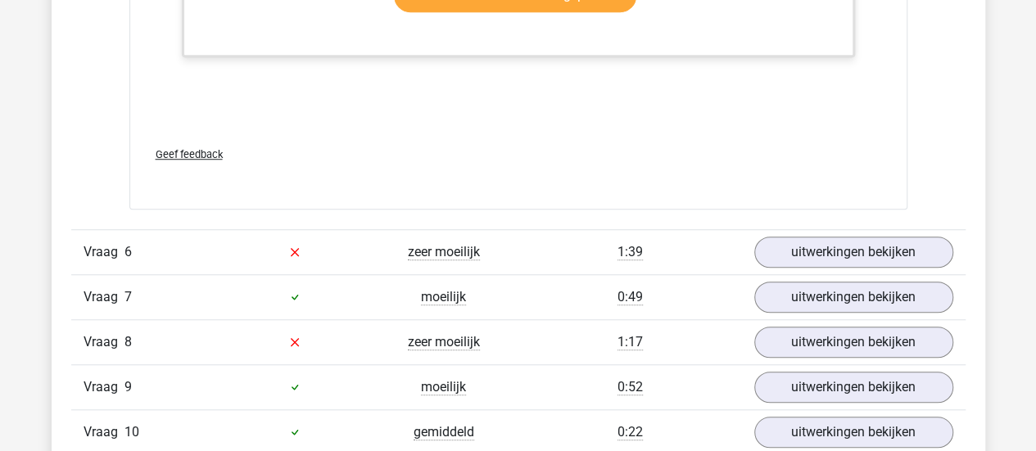
scroll to position [3703, 0]
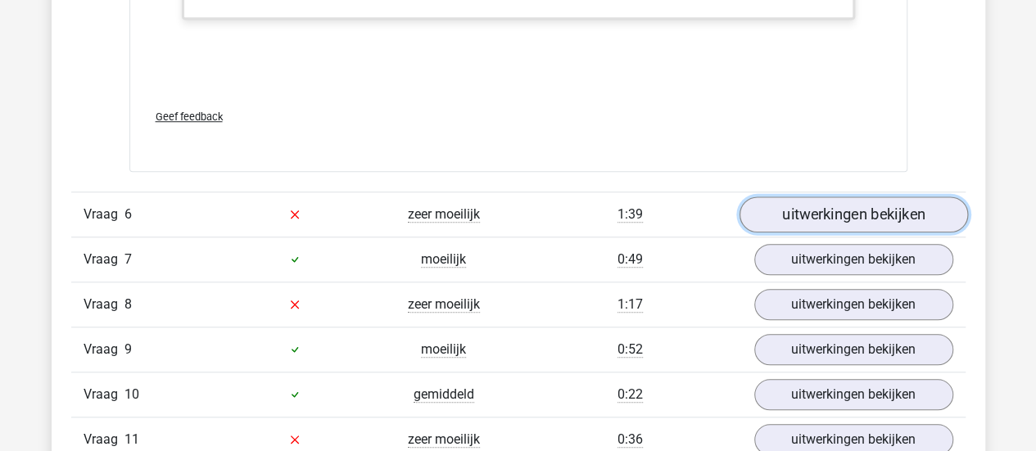
click at [886, 213] on link "uitwerkingen bekijken" at bounding box center [852, 214] width 228 height 36
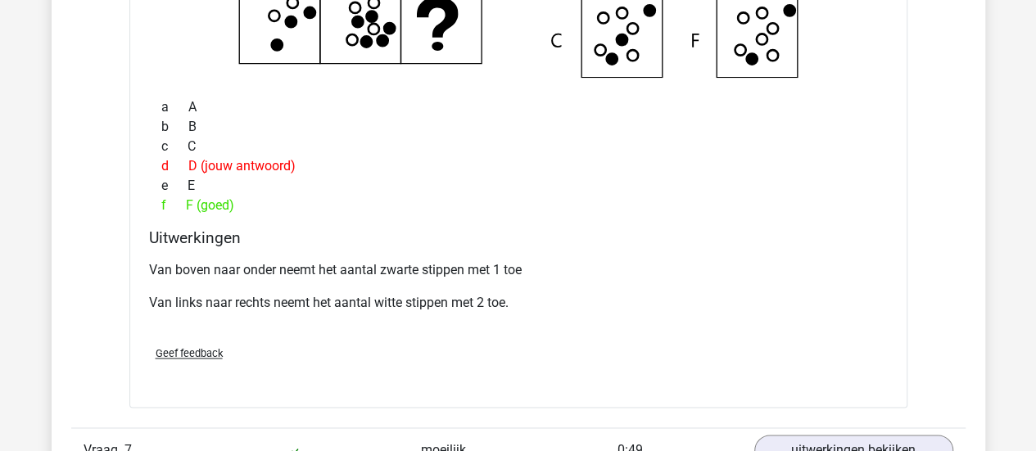
scroll to position [4185, 0]
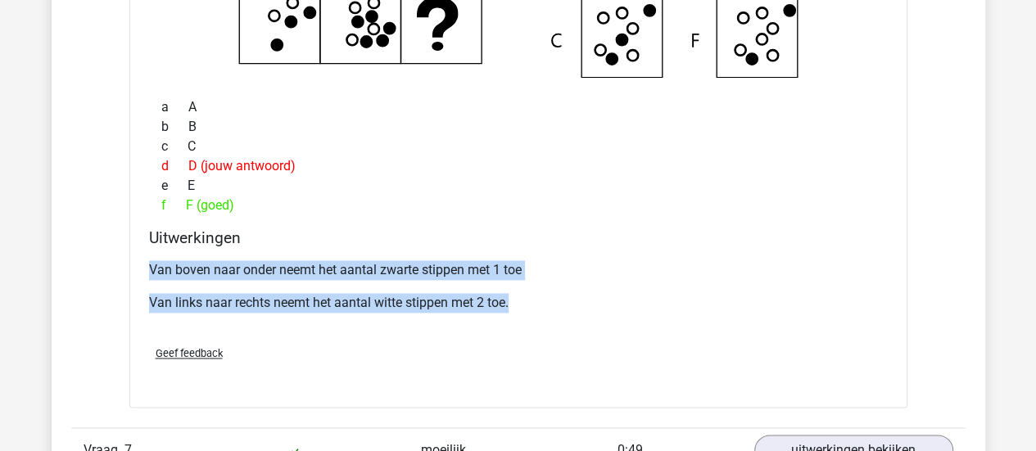
drag, startPoint x: 149, startPoint y: 256, endPoint x: 572, endPoint y: 317, distance: 427.5
click at [572, 317] on div "Van boven naar onder neemt het aantal zwarte stippen met 1 toe Van links naar r…" at bounding box center [518, 293] width 738 height 79
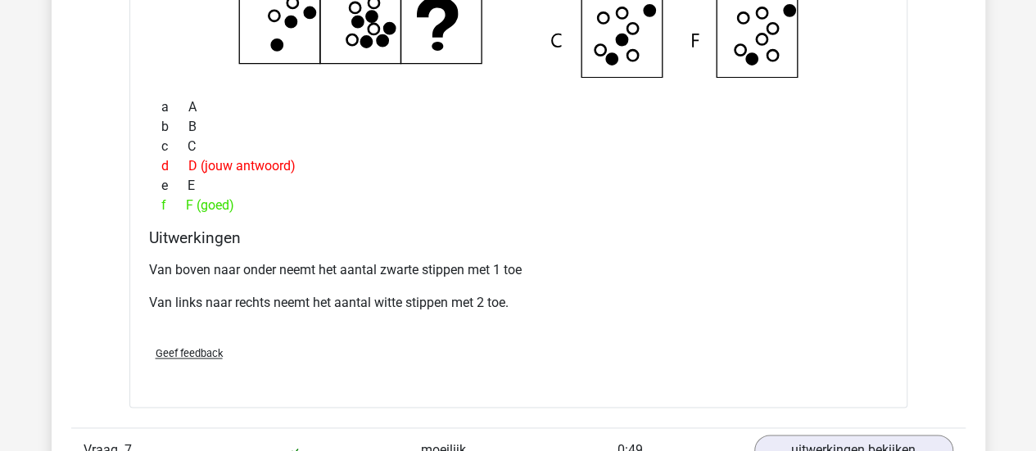
click at [603, 332] on div "Geef feedback" at bounding box center [517, 353] width 751 height 42
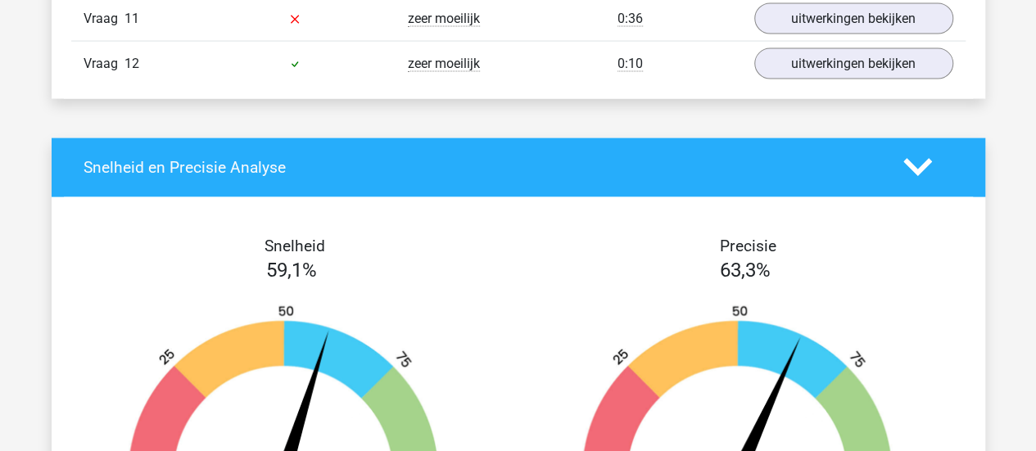
scroll to position [4804, 0]
